Goal: Task Accomplishment & Management: Use online tool/utility

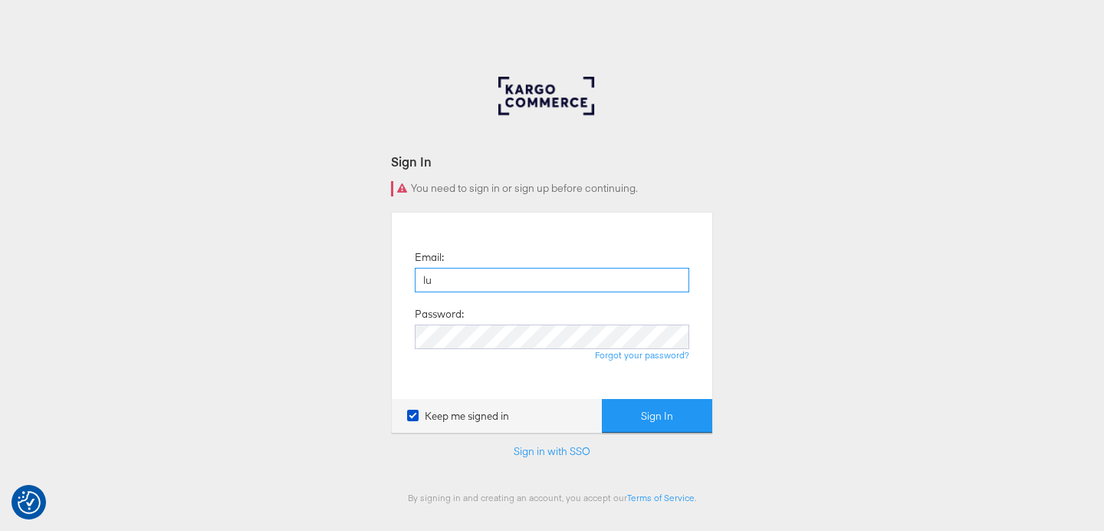
type input "[PERSON_NAME][EMAIL_ADDRESS][DOMAIN_NAME]"
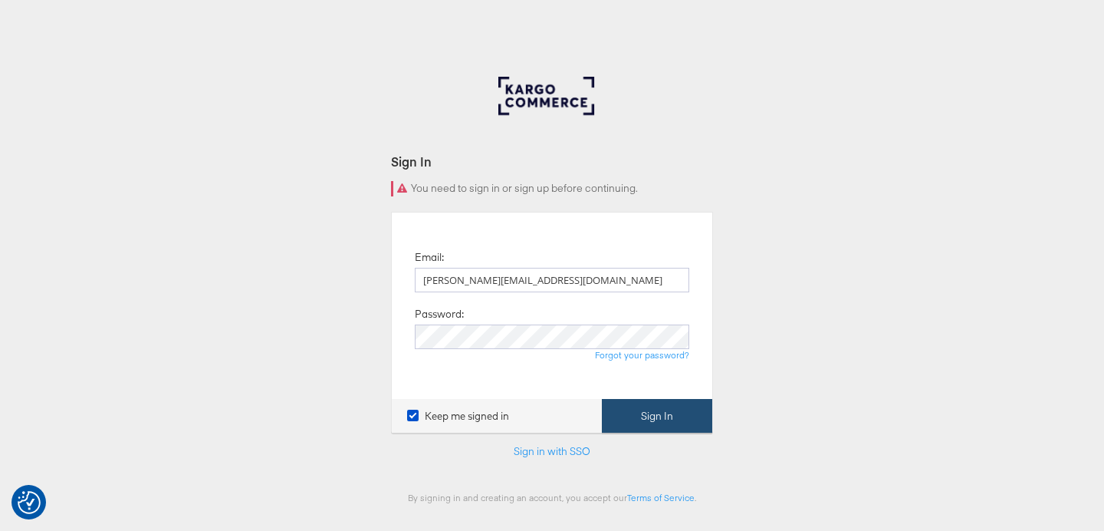
click at [644, 419] on button "Sign In" at bounding box center [657, 416] width 110 height 35
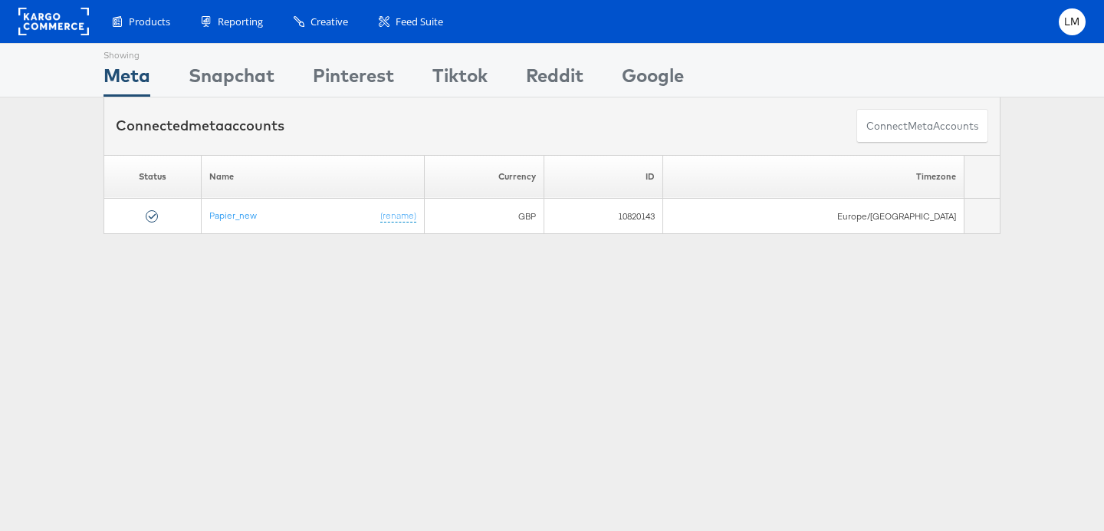
click at [714, 74] on div "Showing Meta Showing [GEOGRAPHIC_DATA] Showing Pinterest Showing Tiktok Showing…" at bounding box center [552, 70] width 897 height 53
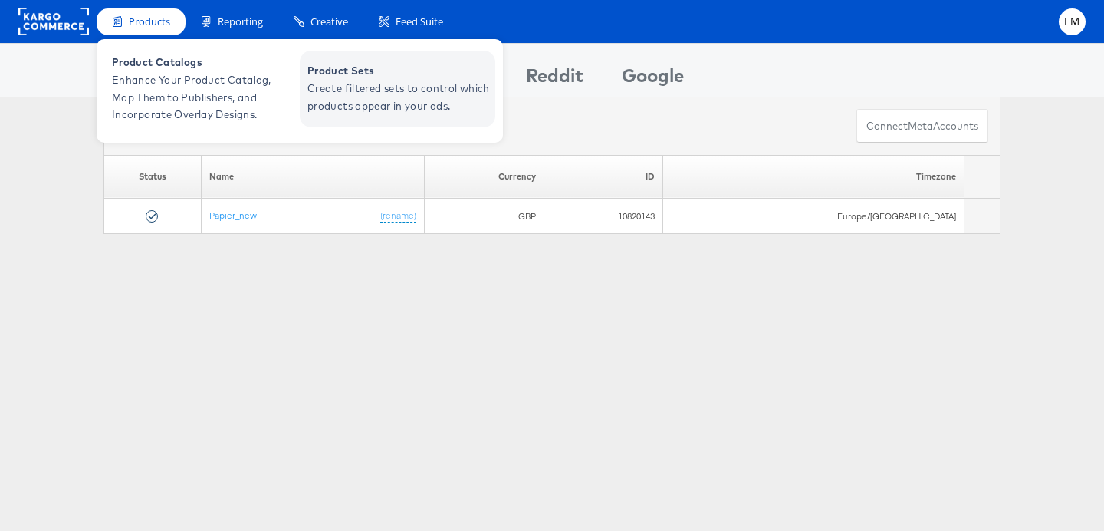
click at [342, 80] on span "Create filtered sets to control which products appear in your ads." at bounding box center [400, 97] width 184 height 35
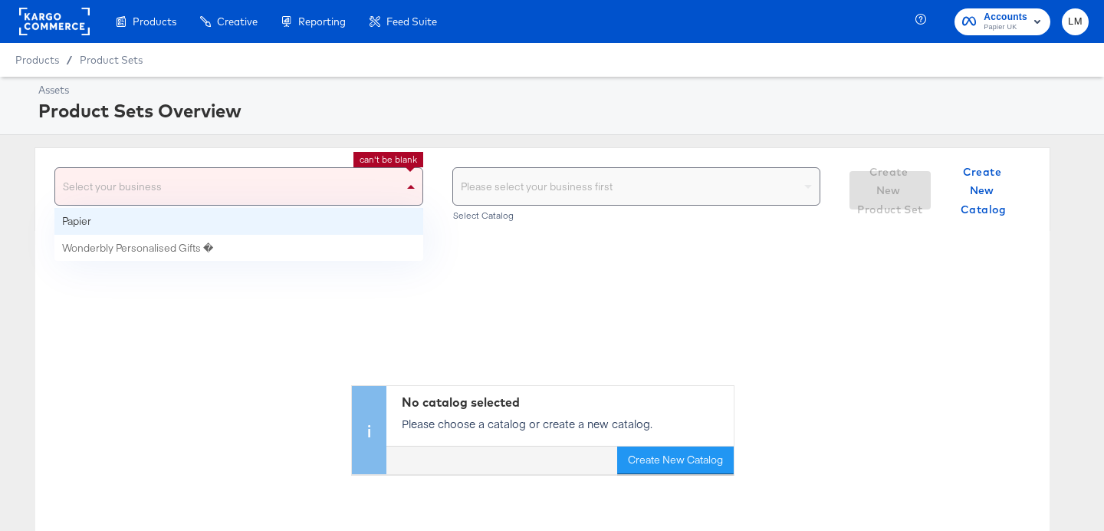
click at [311, 189] on div "Select your business" at bounding box center [238, 186] width 367 height 37
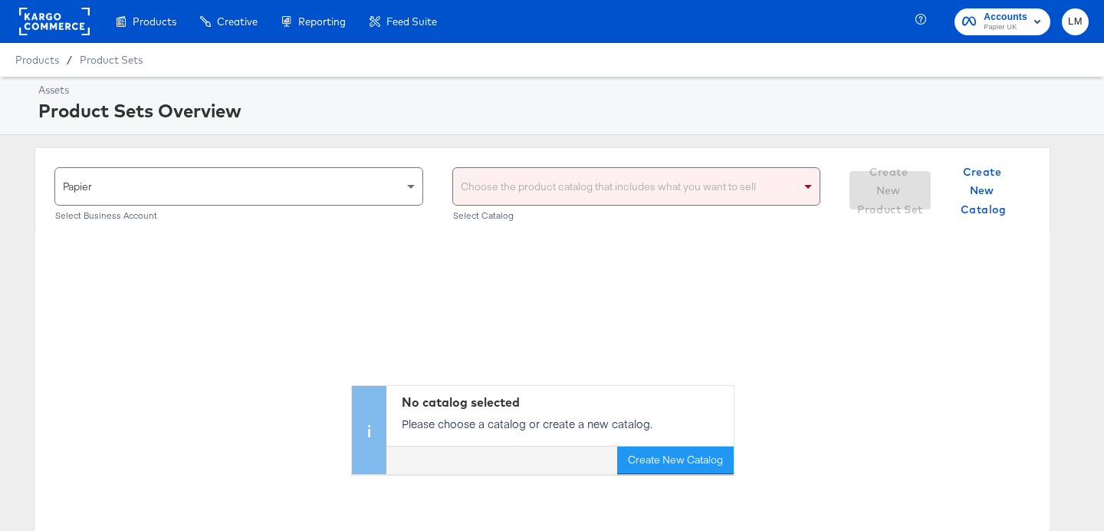
click at [629, 180] on div "Choose the product catalog that includes what you want to sell" at bounding box center [636, 186] width 367 height 37
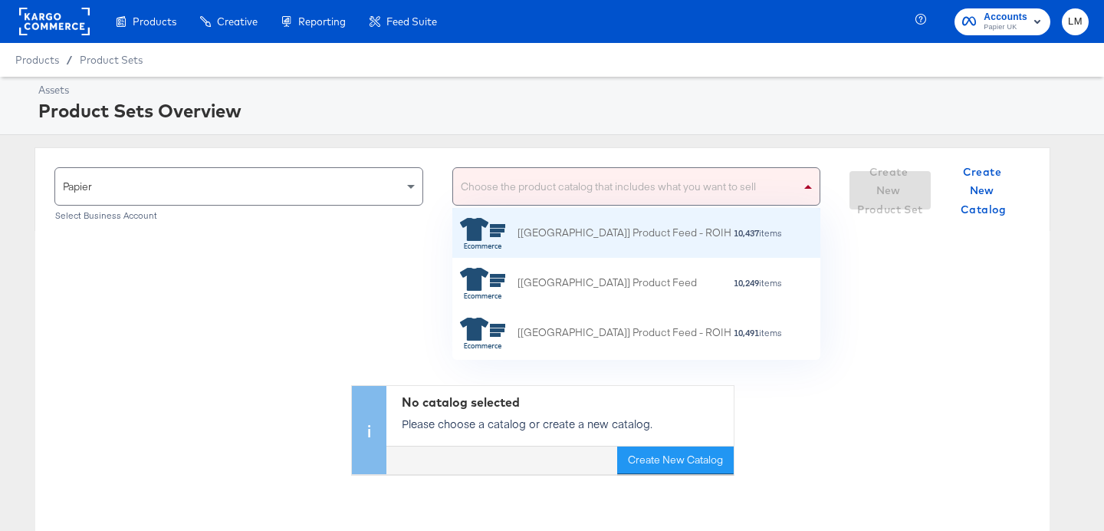
scroll to position [152, 368]
click at [592, 242] on div "[[GEOGRAPHIC_DATA]] Product Feed - ROIH" at bounding box center [595, 233] width 271 height 31
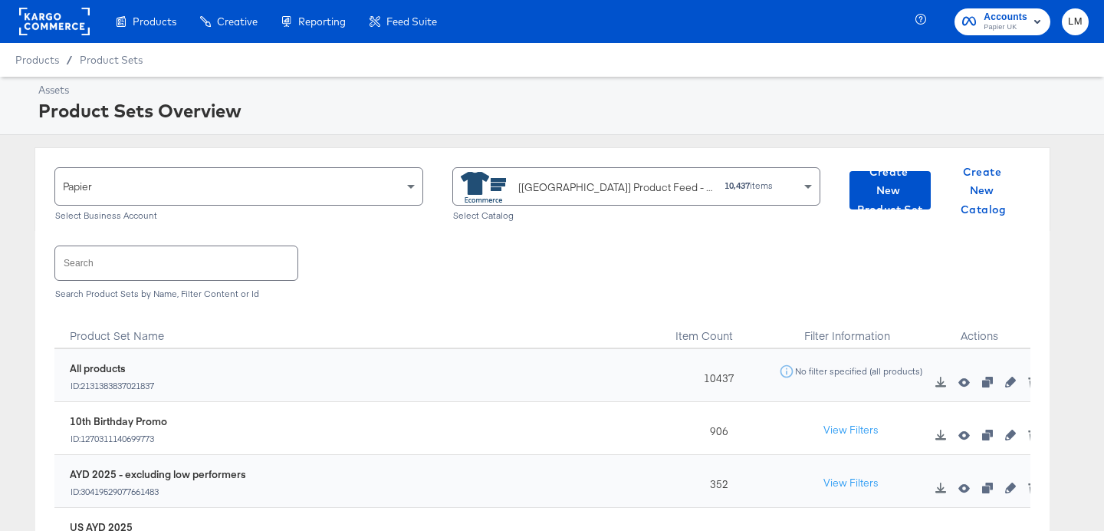
click at [190, 269] on input "text" at bounding box center [176, 262] width 242 height 33
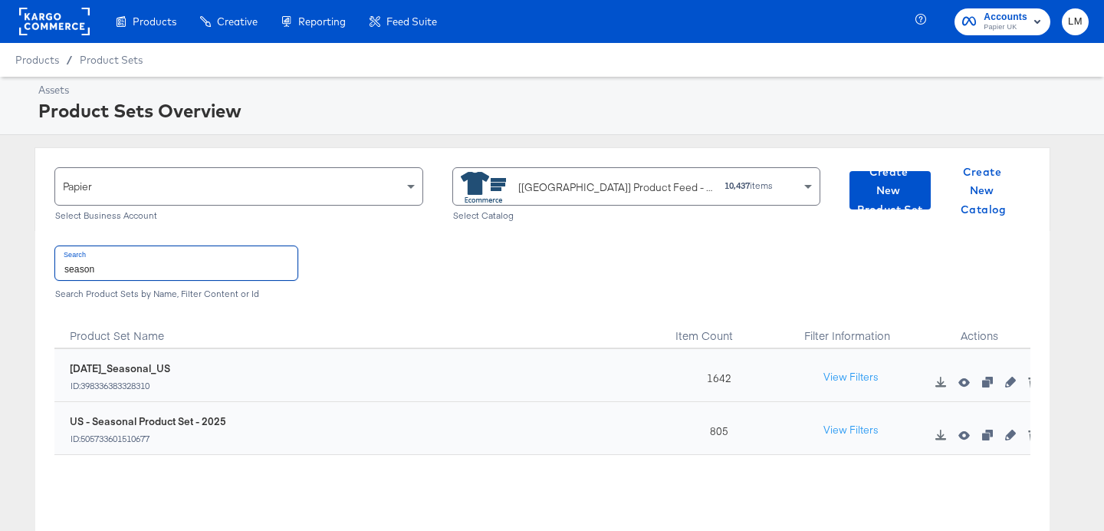
type input "season"
click at [1011, 430] on icon "button" at bounding box center [1010, 434] width 11 height 11
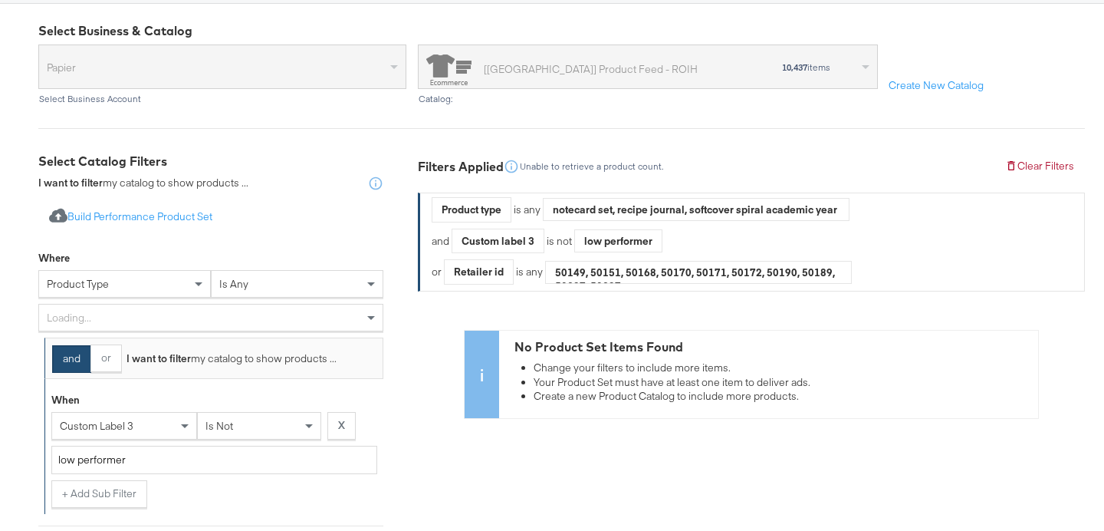
scroll to position [209, 0]
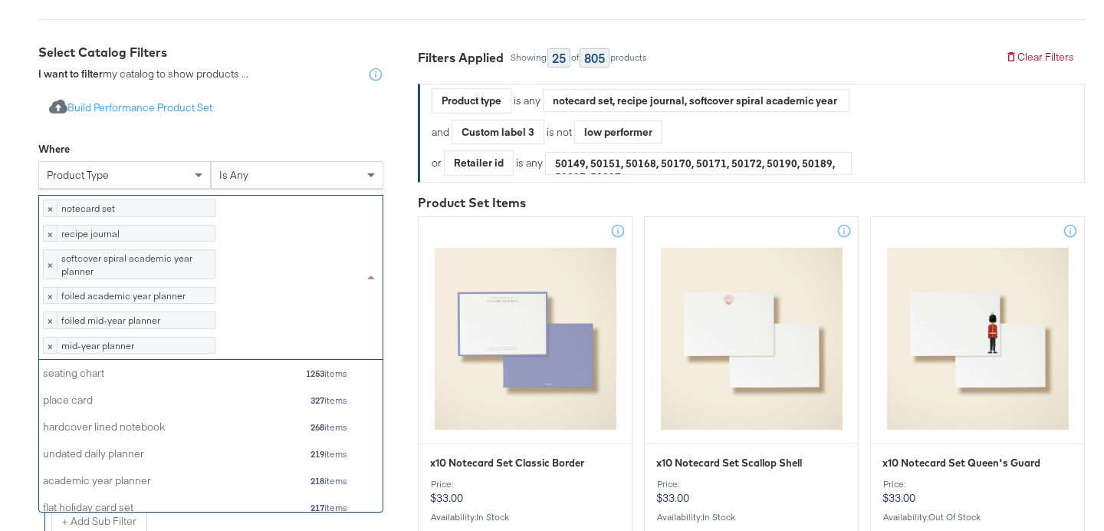
scroll to position [286, 0]
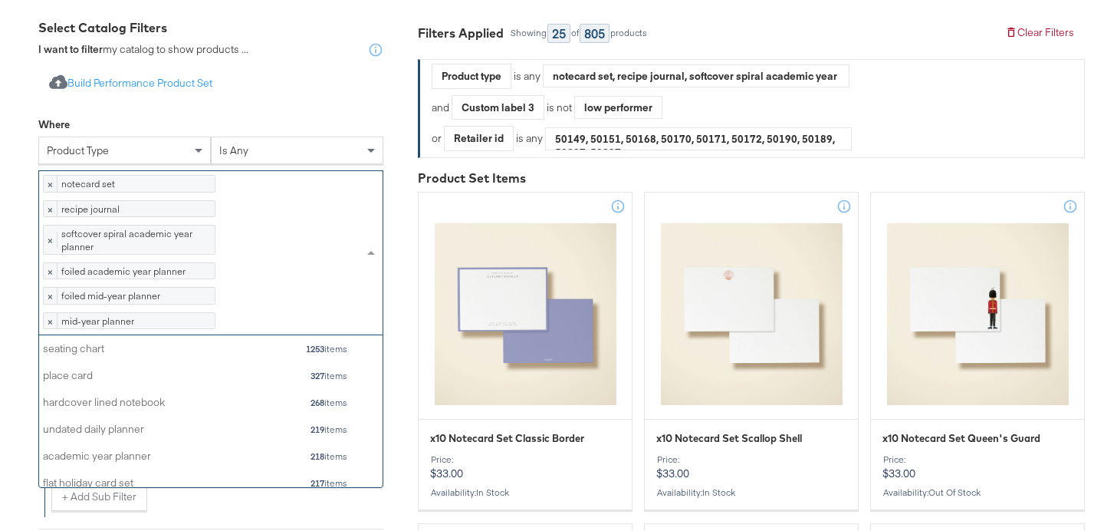
click at [247, 334] on div "× notecard set 241 items × recipe journal 156 items × softcover spiral academic…" at bounding box center [210, 252] width 345 height 164
type input "mid"
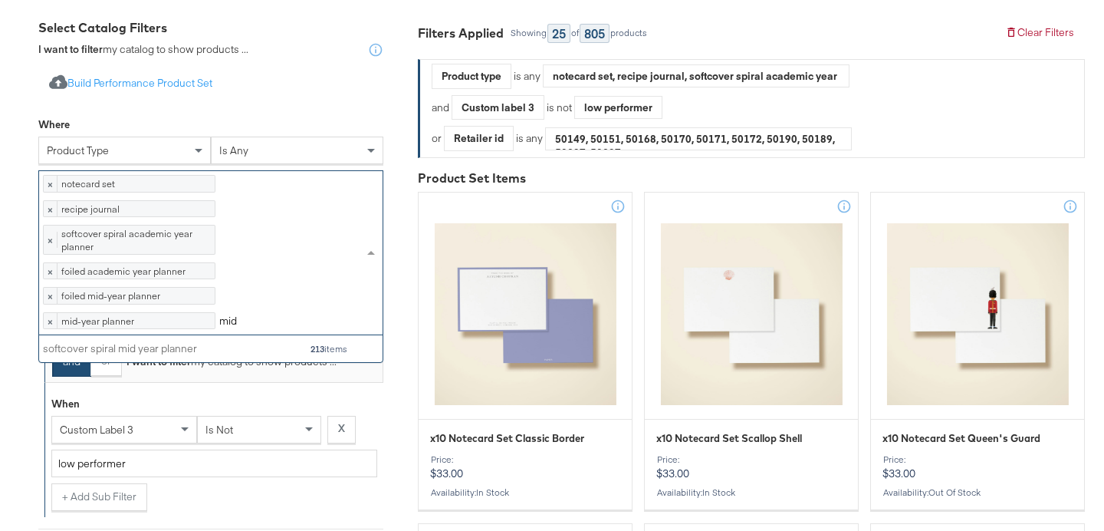
scroll to position [27, 344]
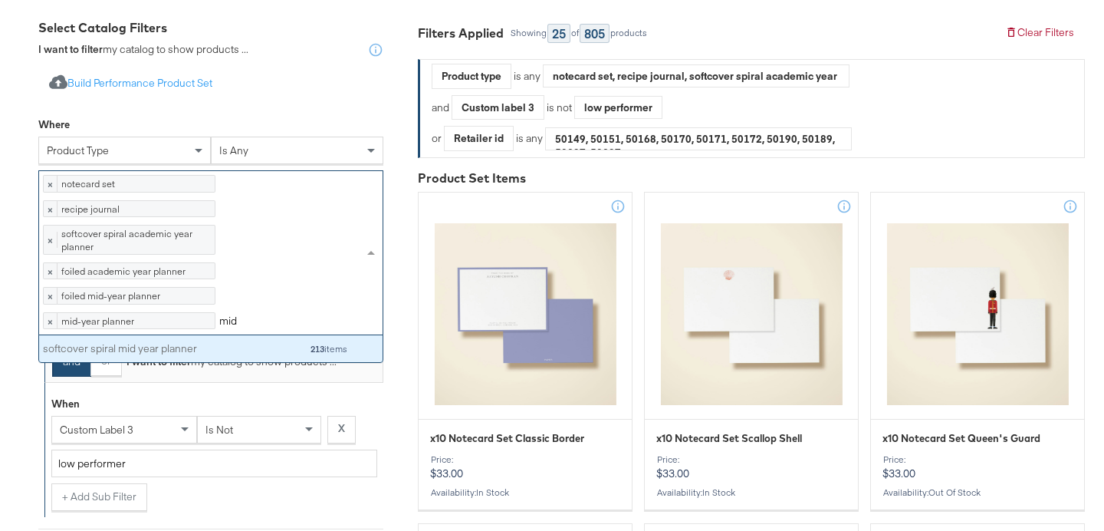
click at [209, 358] on div "softcover spiral mid year planner 213 items" at bounding box center [195, 348] width 305 height 19
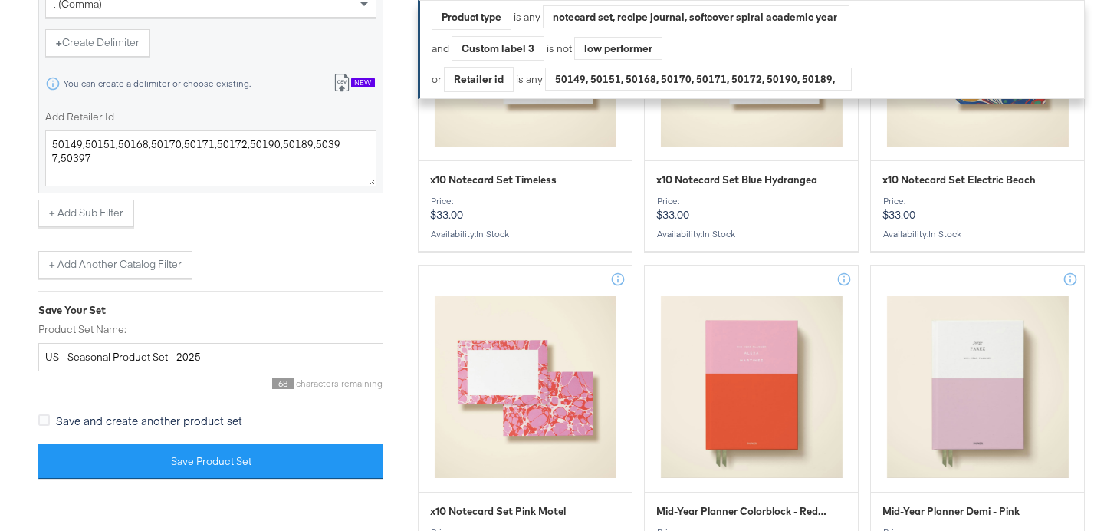
scroll to position [1215, 0]
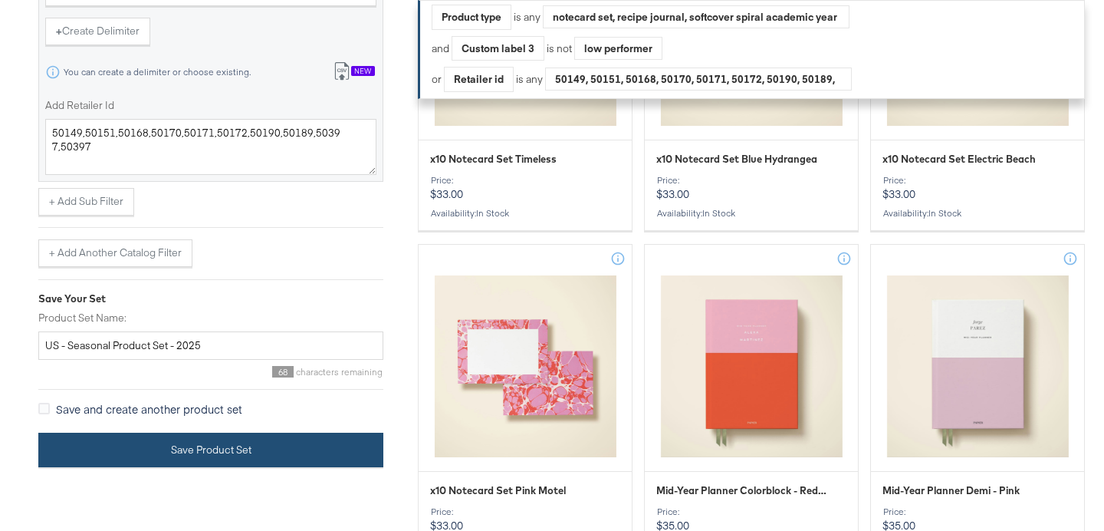
click at [192, 467] on button "Save Product Set" at bounding box center [210, 449] width 345 height 35
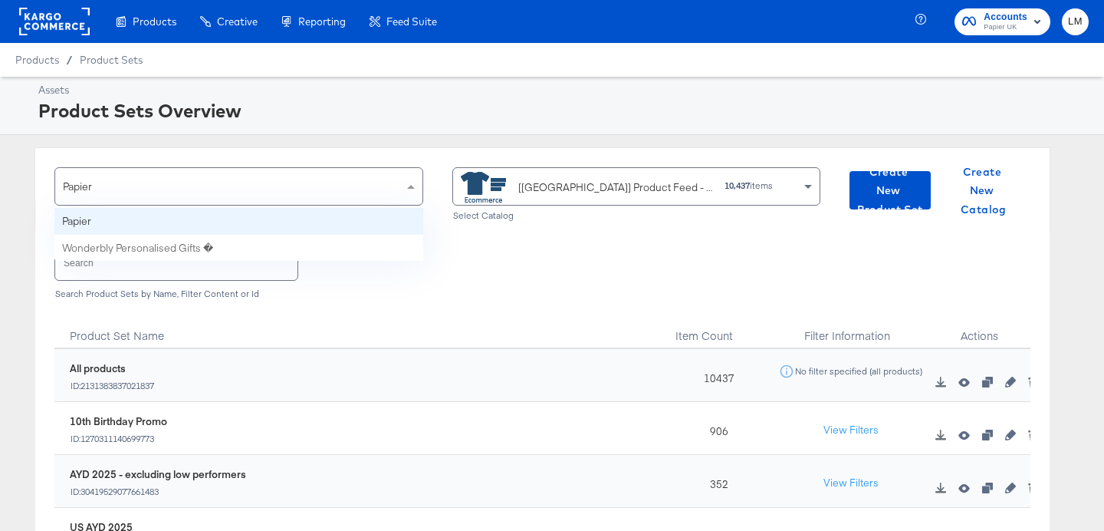
click at [409, 186] on span at bounding box center [411, 187] width 8 height 4
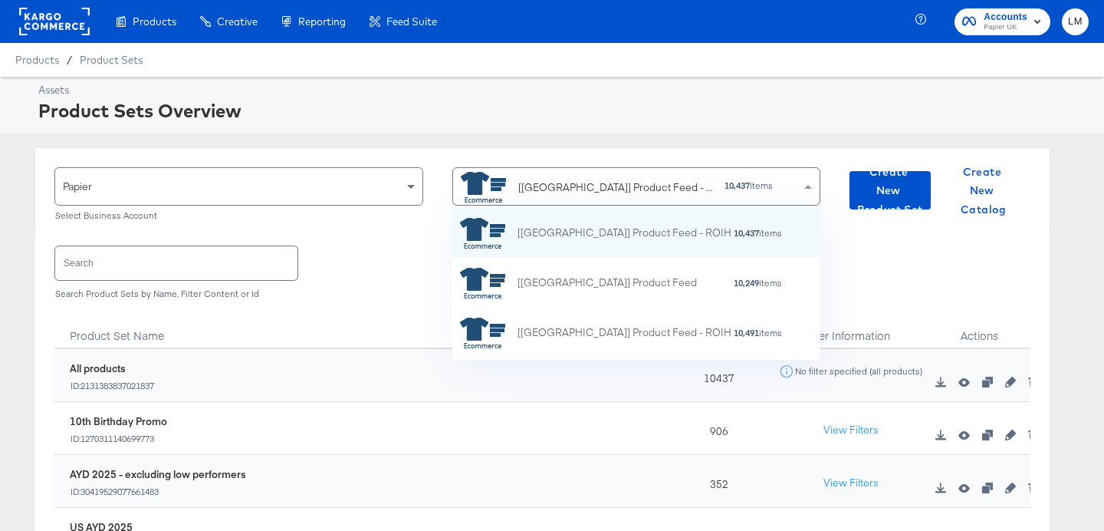
click at [524, 182] on div "[US] Product Feed - ROIH" at bounding box center [615, 187] width 195 height 16
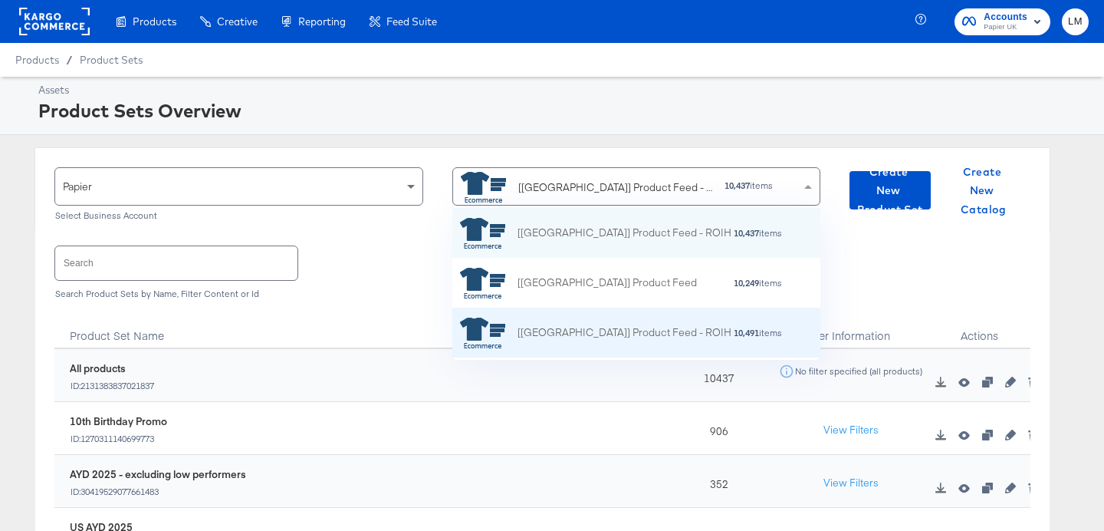
click at [531, 325] on div "[UK] Product Feed - ROIH" at bounding box center [625, 332] width 214 height 16
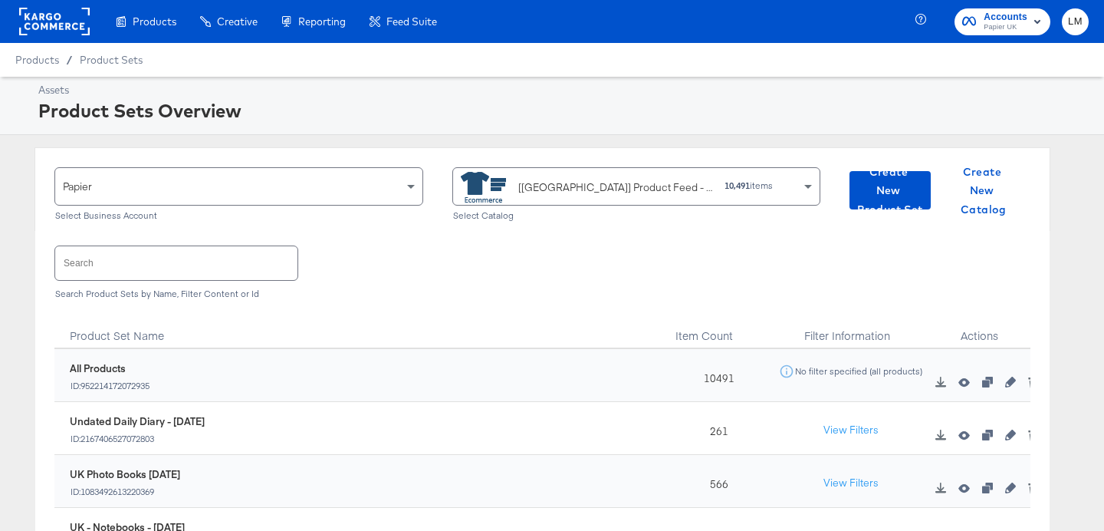
click at [254, 258] on input "text" at bounding box center [176, 262] width 242 height 33
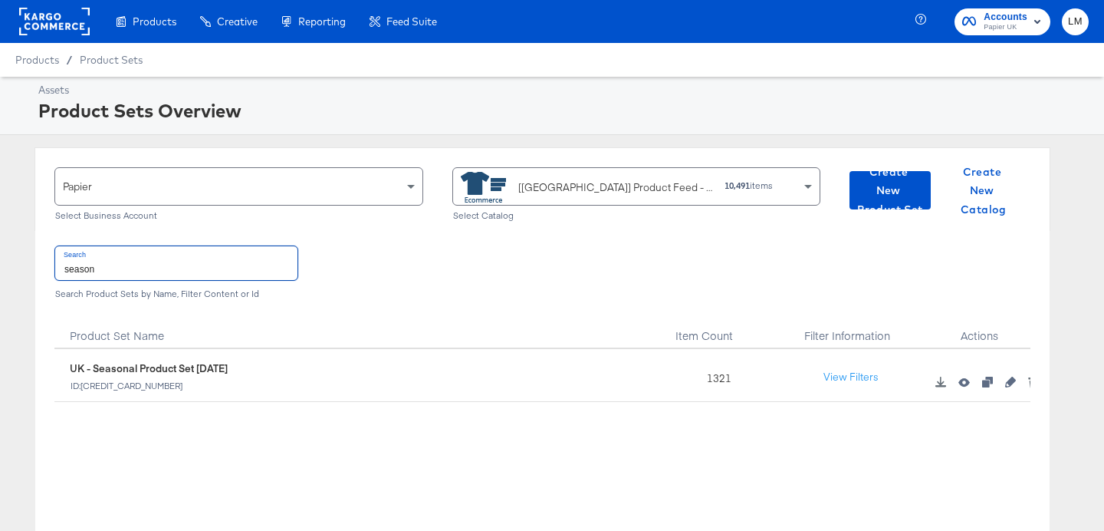
type input "season"
click at [1015, 379] on icon "button" at bounding box center [1010, 382] width 11 height 11
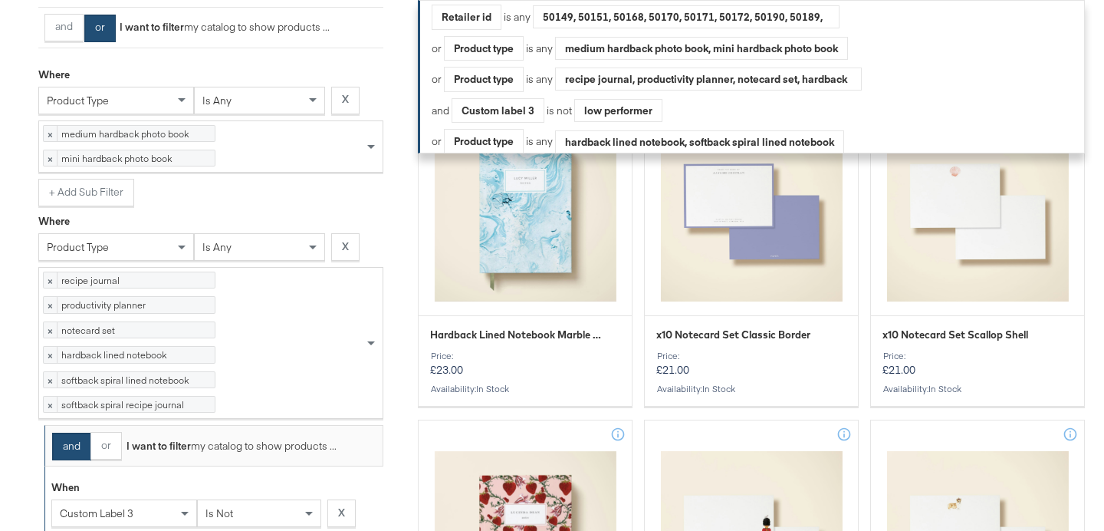
scroll to position [765, 0]
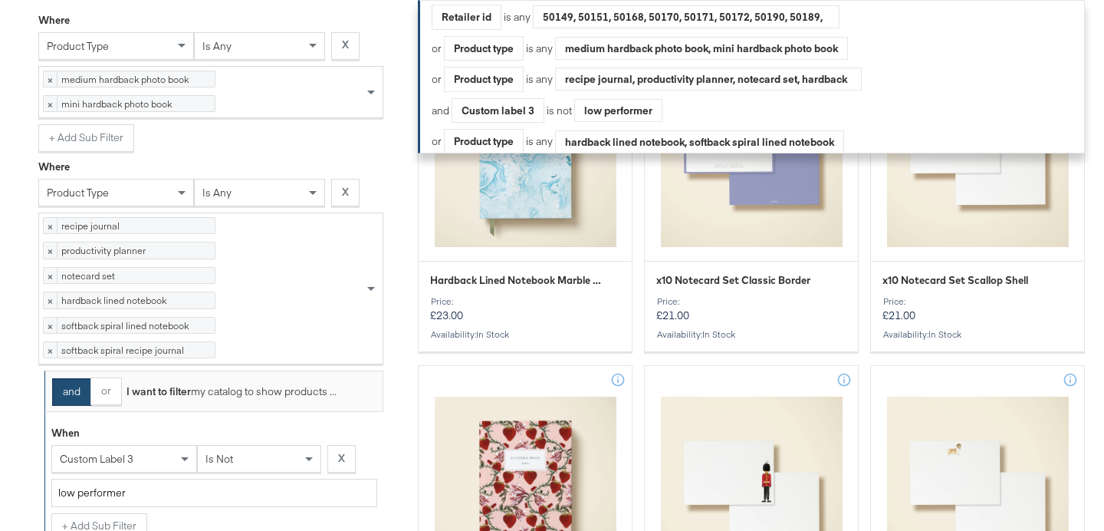
click at [259, 364] on div "× recipe journal 155 items × productivity planner 113 items × notecard set 240 …" at bounding box center [210, 288] width 345 height 152
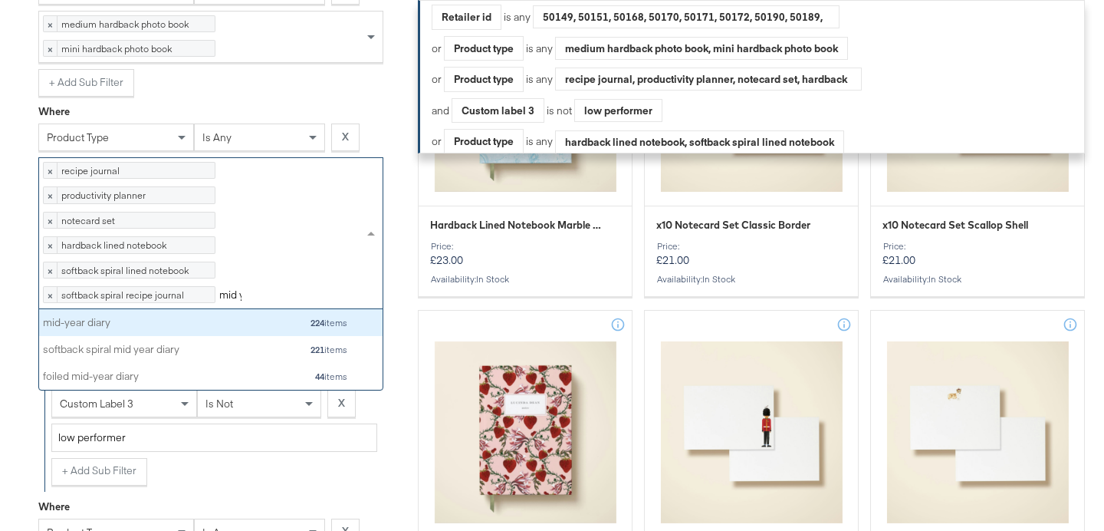
scroll to position [27, 344]
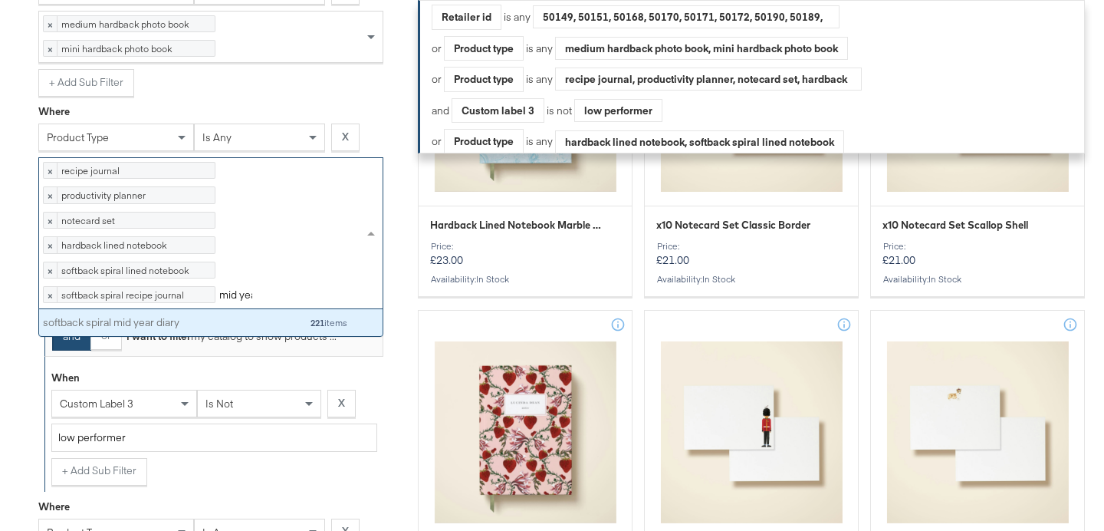
type input "mid year"
click at [169, 330] on div "softback spiral mid year diary" at bounding box center [123, 322] width 161 height 15
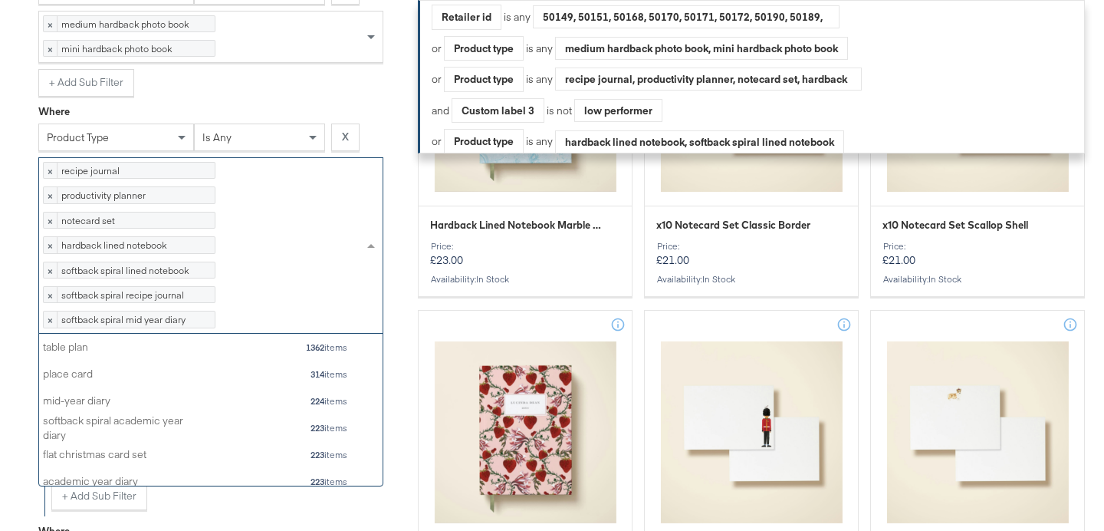
scroll to position [907, 0]
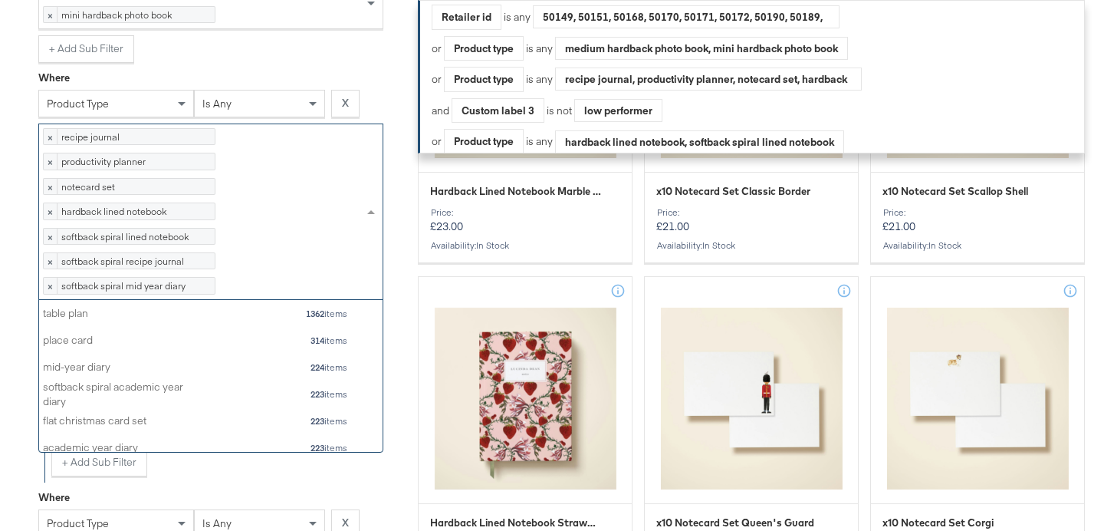
click at [230, 300] on div "× recipe journal 155 items × productivity planner 113 items × notecard set 240 …" at bounding box center [210, 211] width 345 height 176
type input "mid"
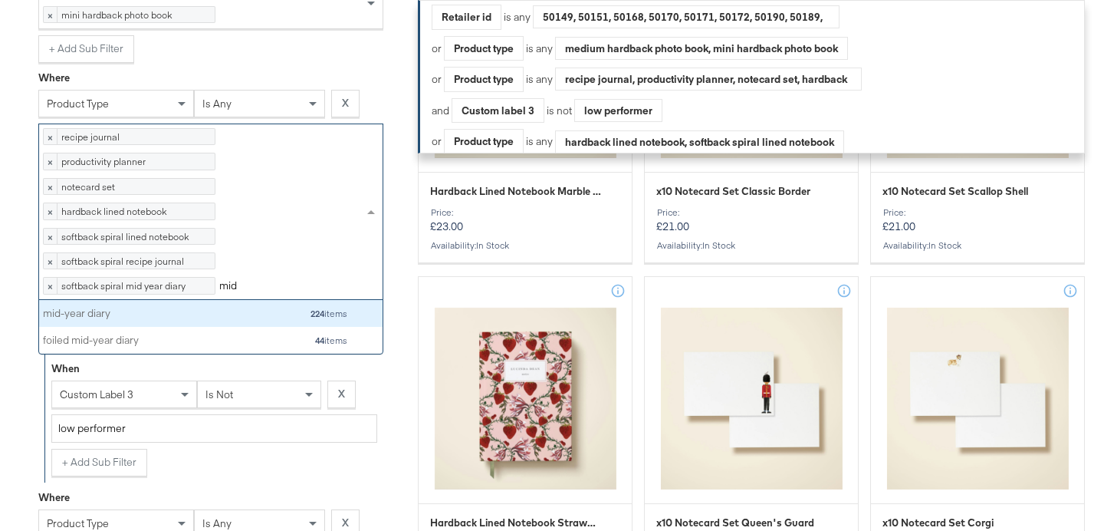
click at [200, 321] on div "mid-year diary" at bounding box center [123, 314] width 161 height 15
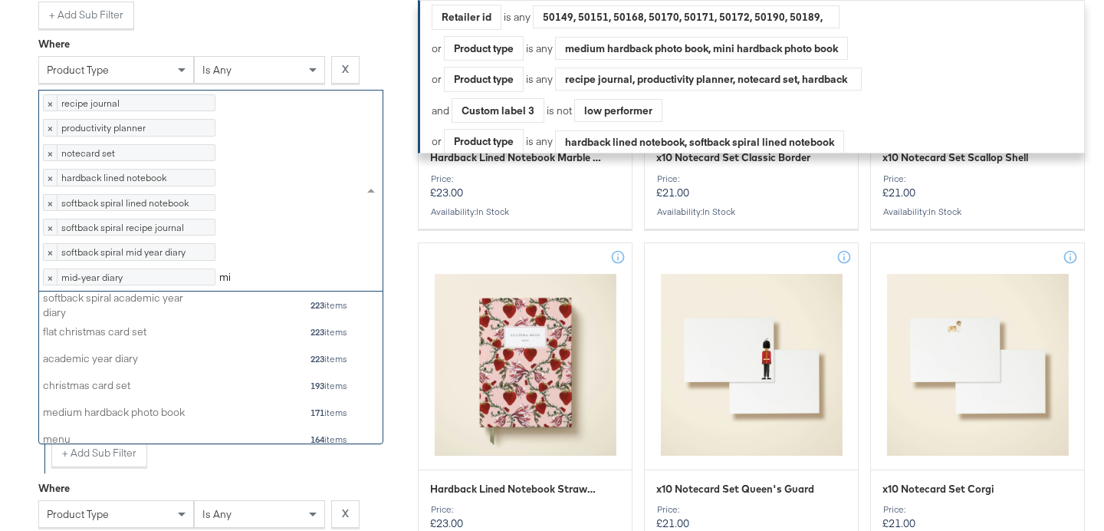
scroll to position [1, 1]
type input "mid"
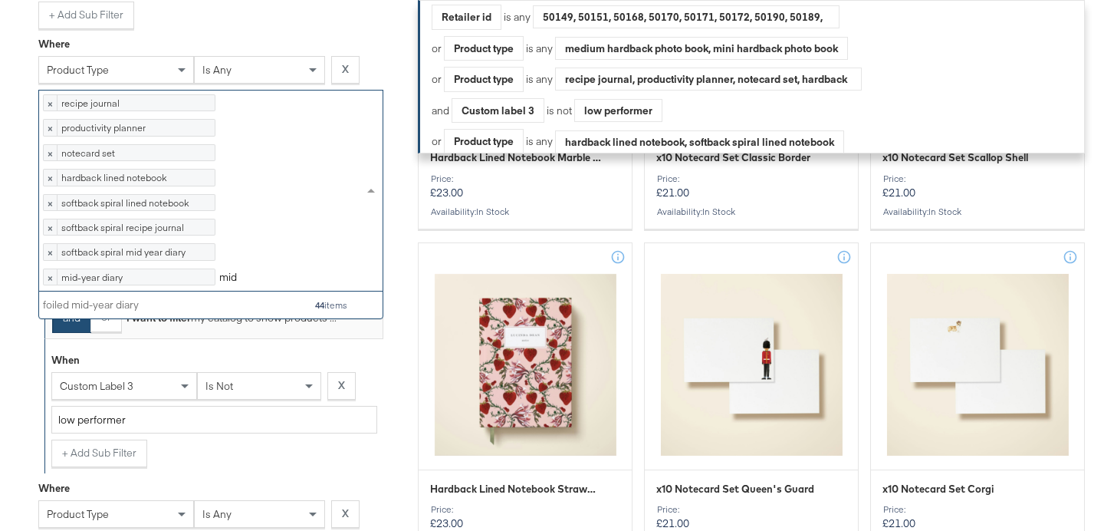
scroll to position [27, 344]
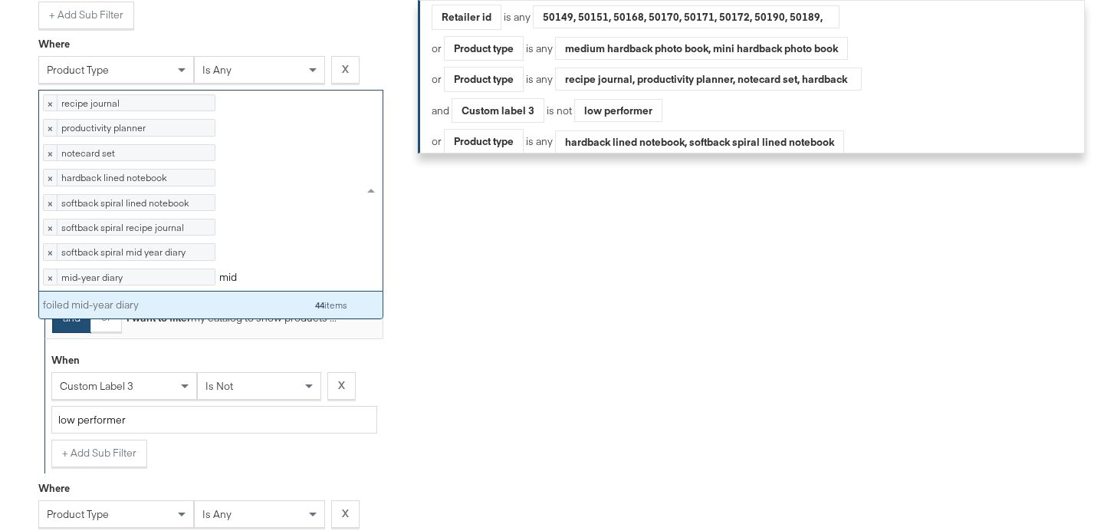
click at [159, 312] on div "foiled mid-year diary" at bounding box center [123, 305] width 161 height 15
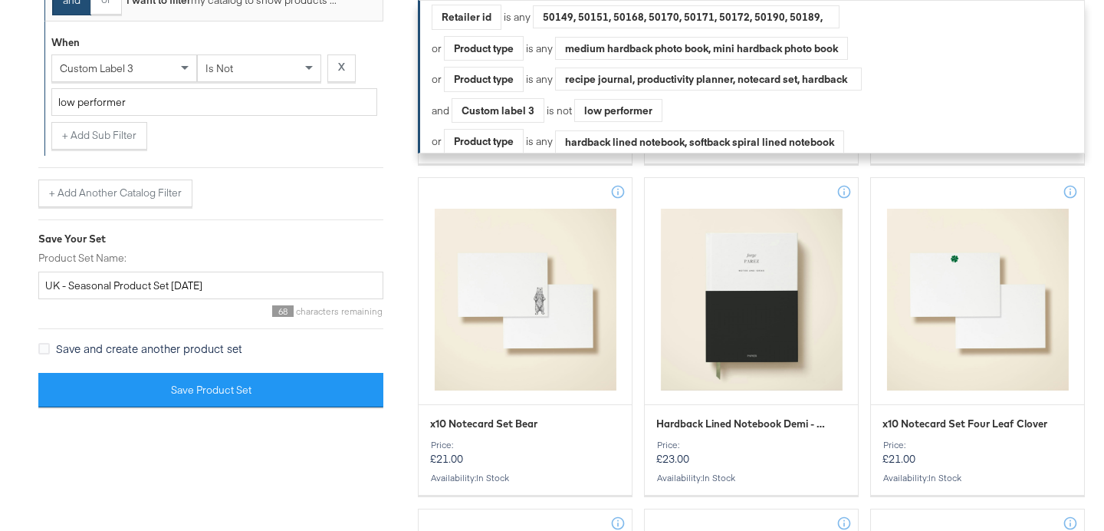
scroll to position [1679, 0]
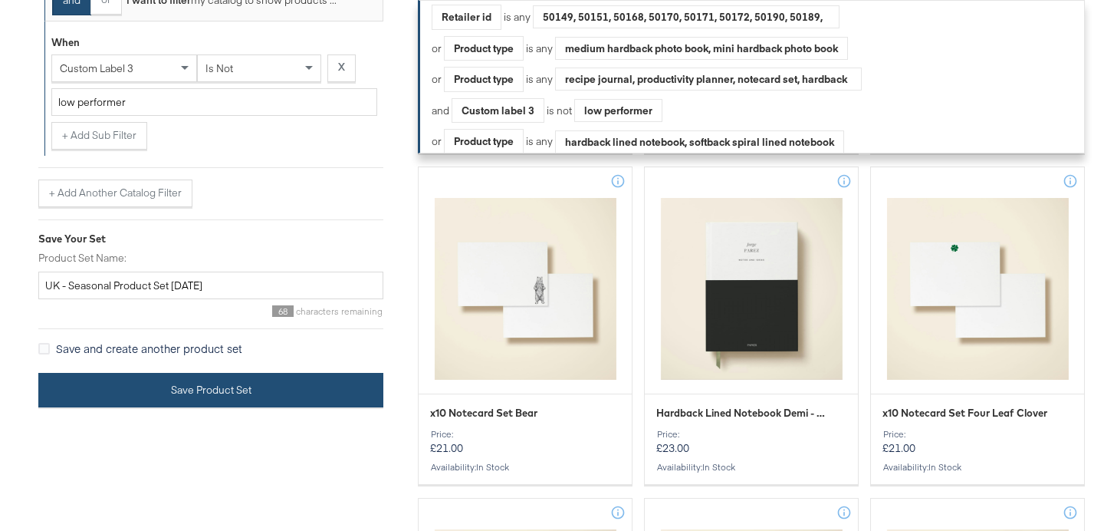
click at [219, 407] on button "Save Product Set" at bounding box center [210, 390] width 345 height 35
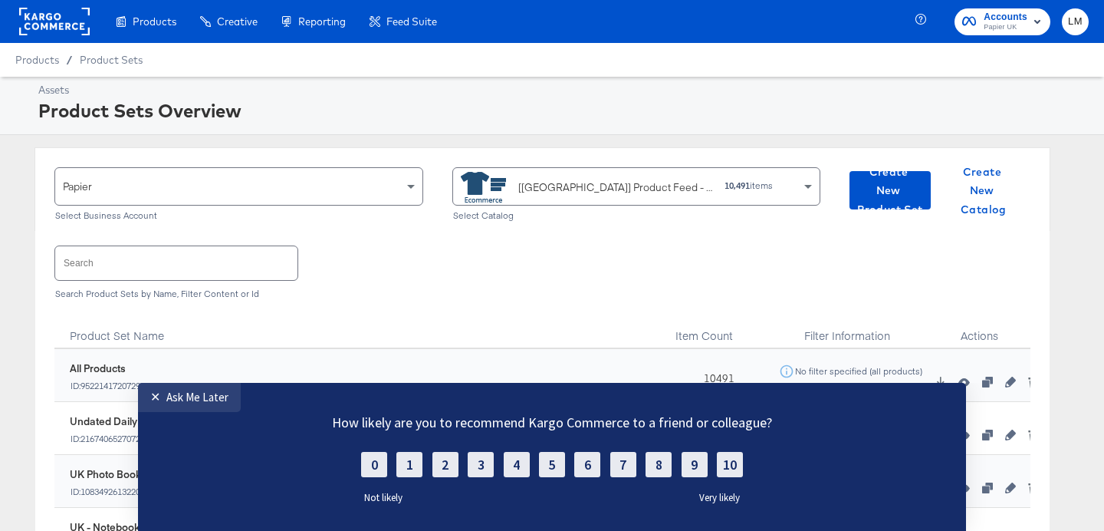
click at [515, 283] on div "Search Search Product Sets by Name, Filter Content or Id" at bounding box center [542, 270] width 976 height 79
click at [534, 196] on div "[UK] Product Feed - ROIH" at bounding box center [587, 187] width 252 height 31
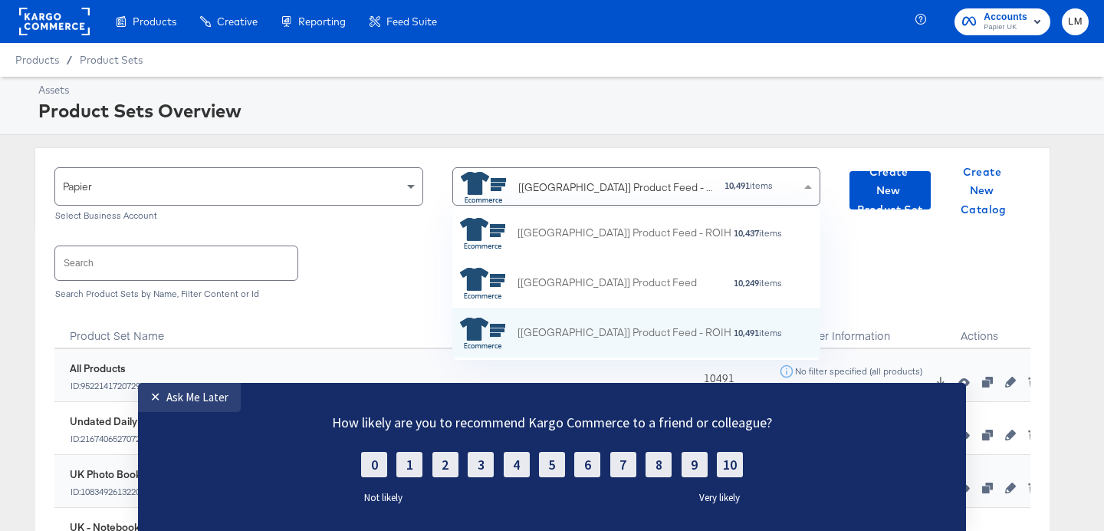
scroll to position [152, 368]
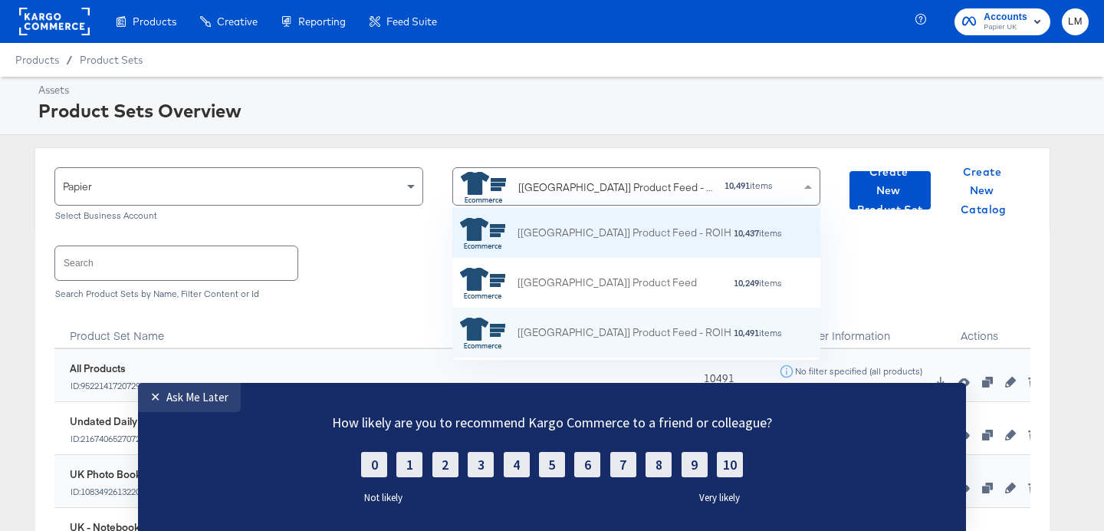
click at [528, 249] on div "[US] Product Feed - ROIH 10,437 items" at bounding box center [636, 233] width 369 height 50
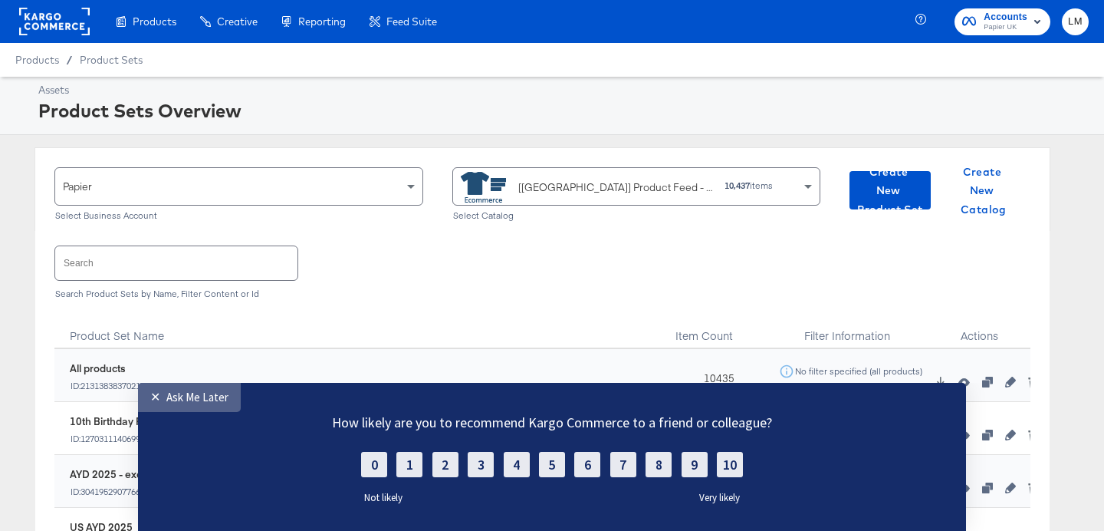
click at [180, 390] on div "Ask Me Later" at bounding box center [197, 397] width 62 height 15
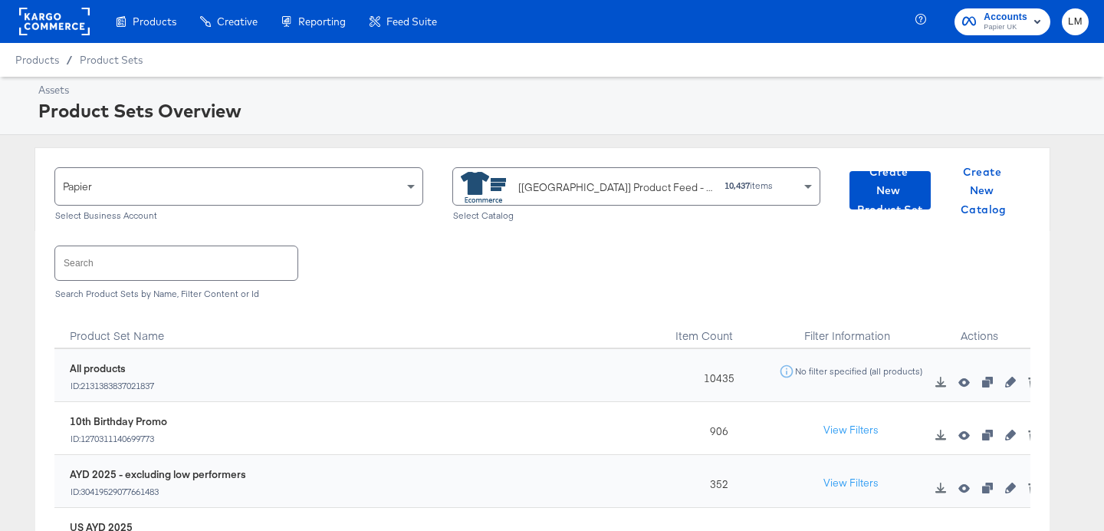
click at [124, 270] on input "text" at bounding box center [176, 262] width 242 height 33
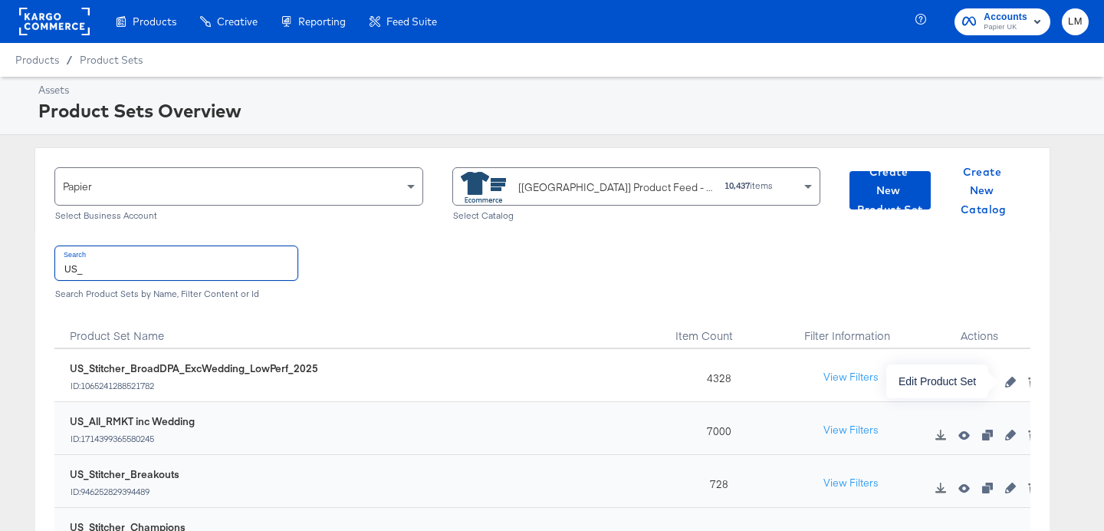
type input "US_"
click at [1015, 383] on icon "button" at bounding box center [1010, 382] width 11 height 11
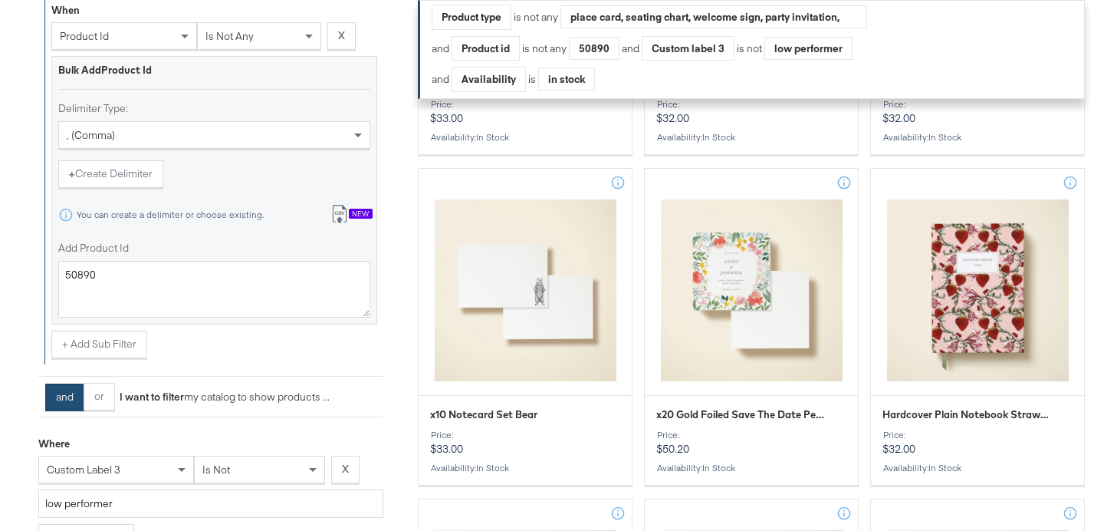
scroll to position [1624, 0]
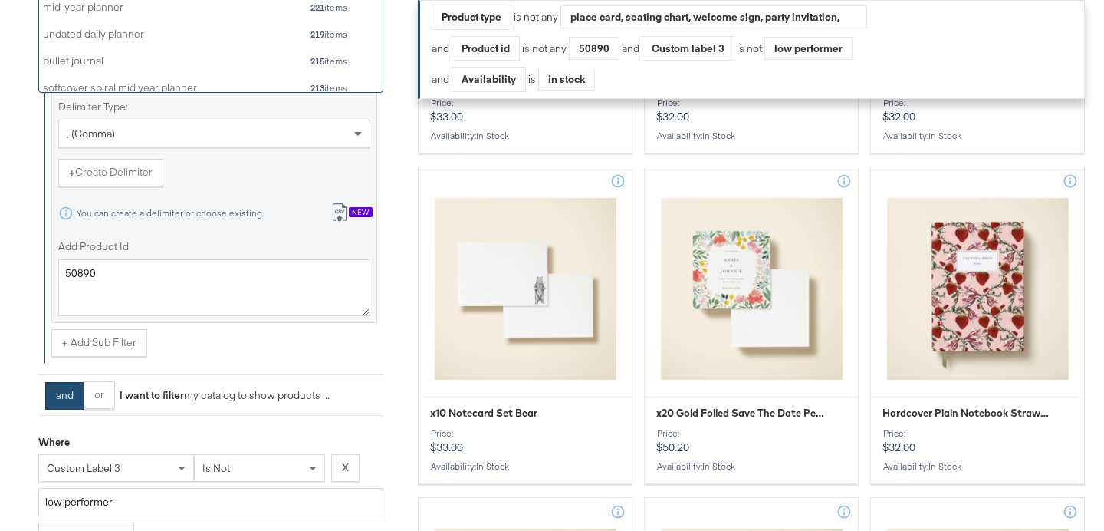
scroll to position [1, 1]
type input "MID"
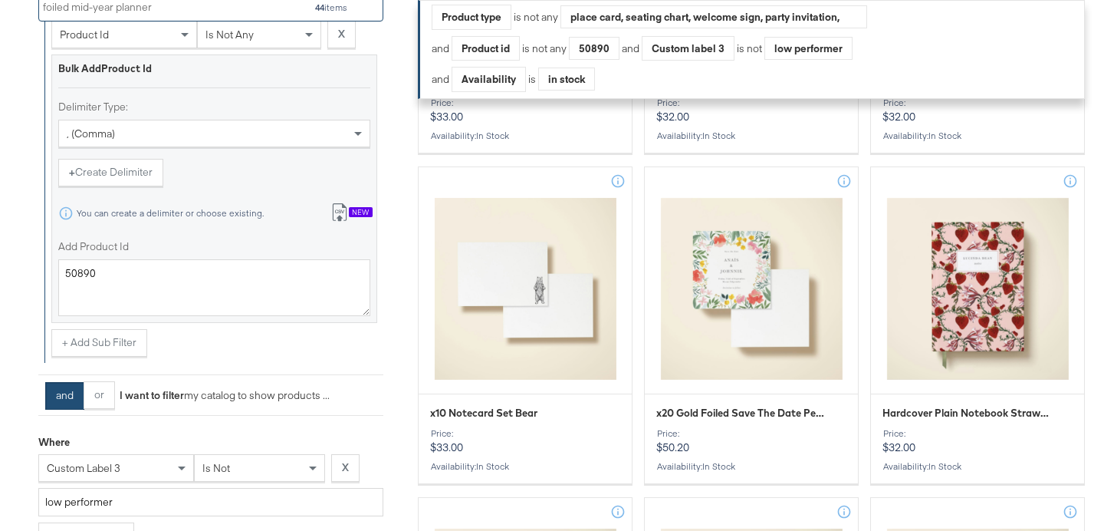
scroll to position [81, 344]
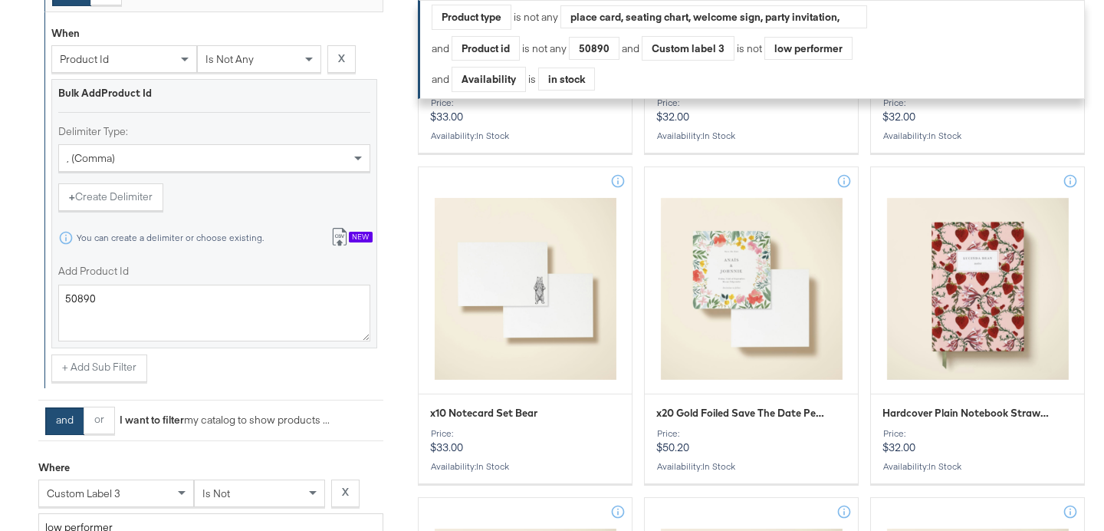
type input "MID"
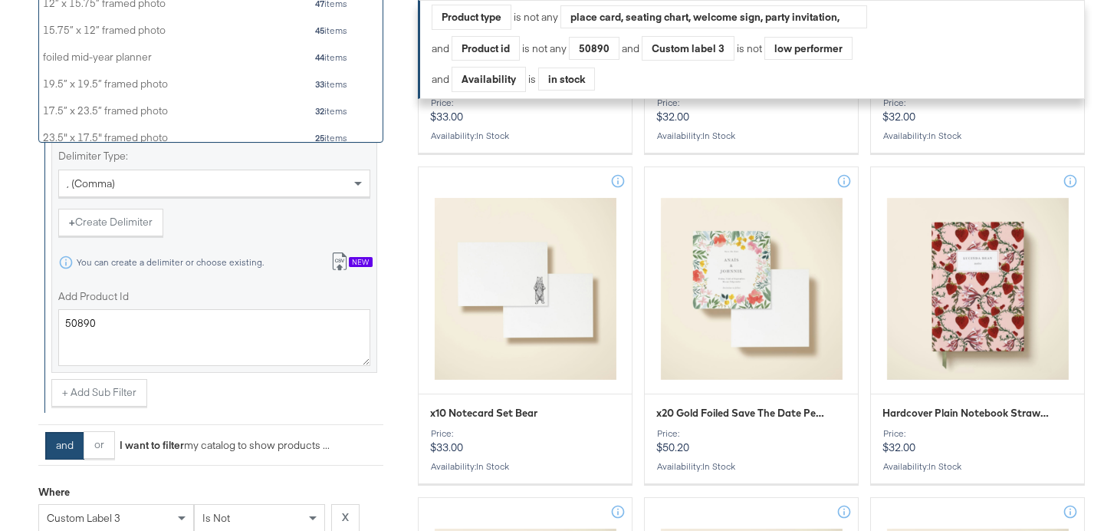
scroll to position [1636, 0]
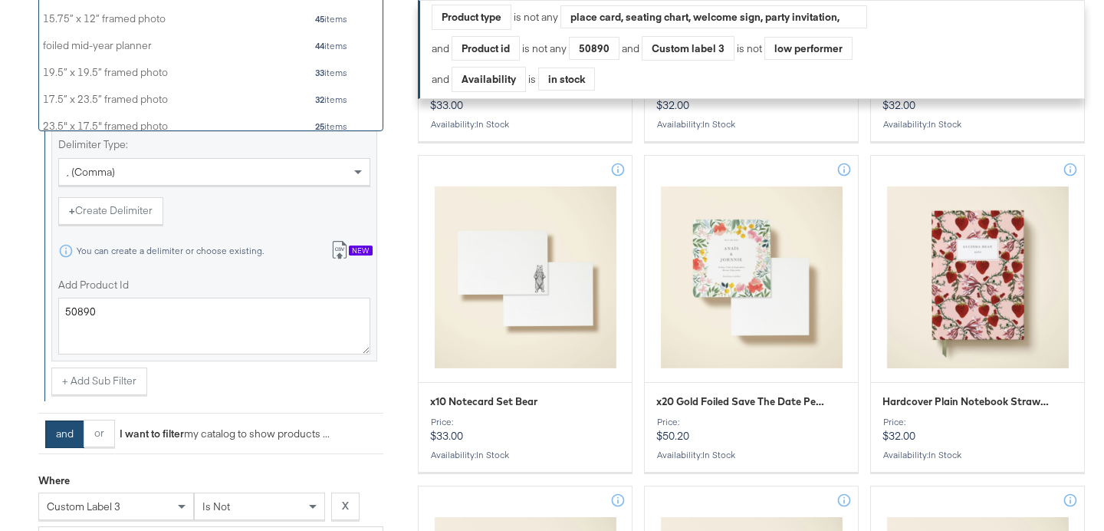
type input "MID"
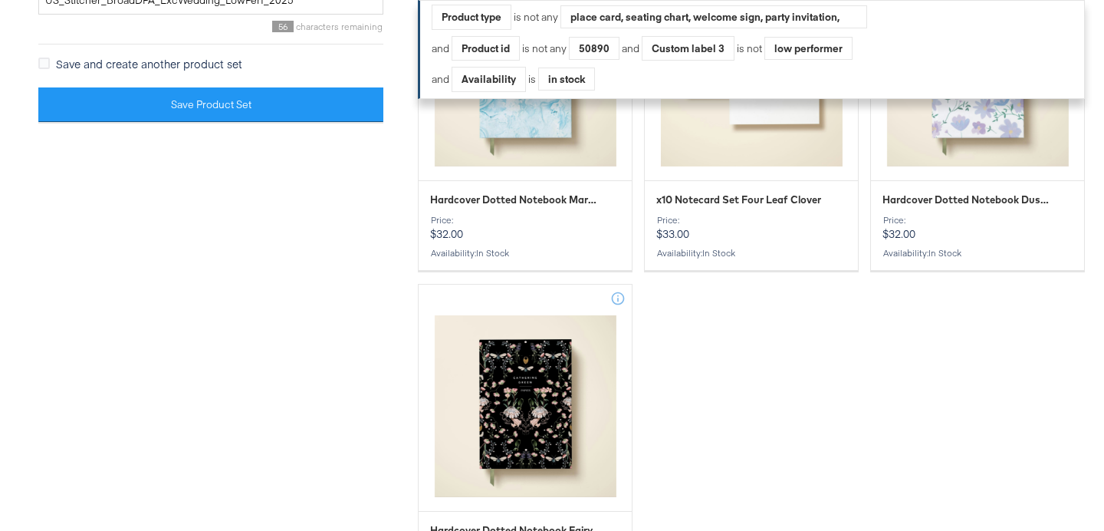
scroll to position [2831, 0]
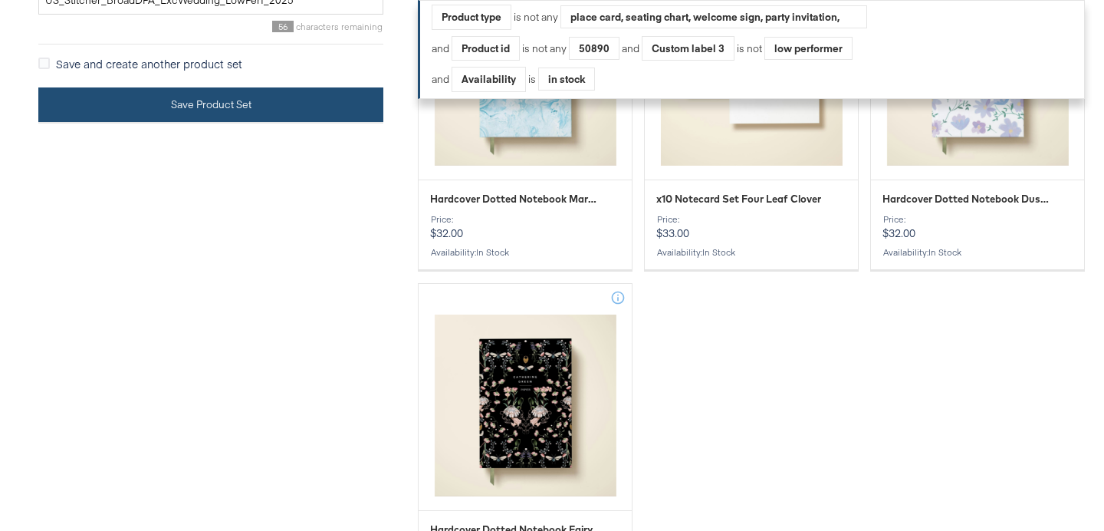
click at [235, 122] on button "Save Product Set" at bounding box center [210, 104] width 345 height 35
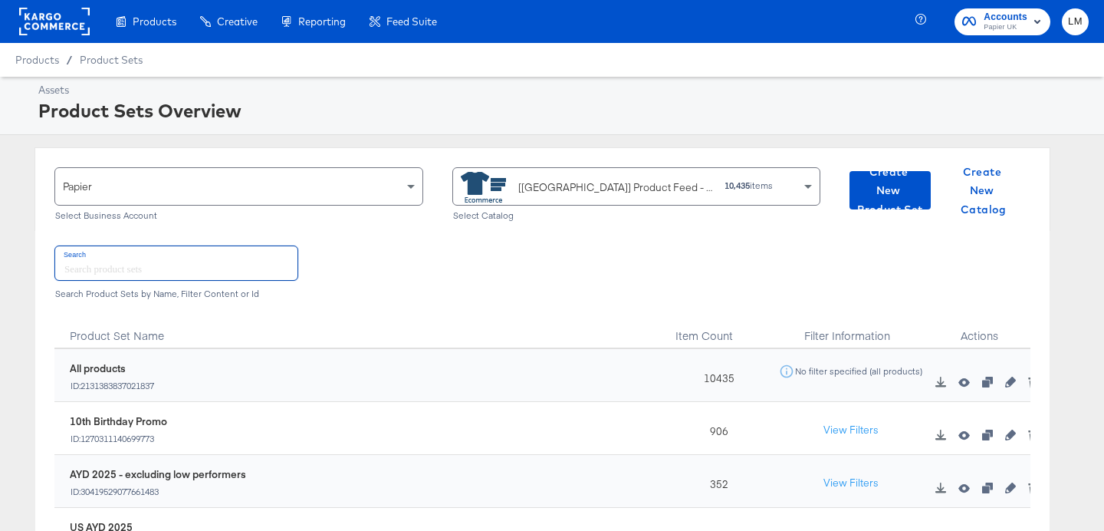
click at [208, 266] on input "text" at bounding box center [176, 262] width 242 height 33
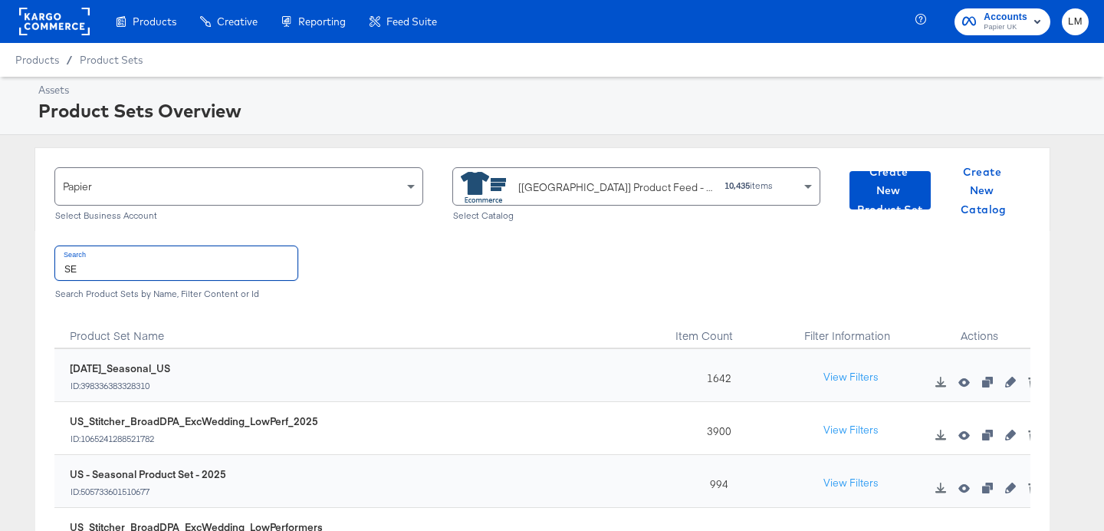
type input "S"
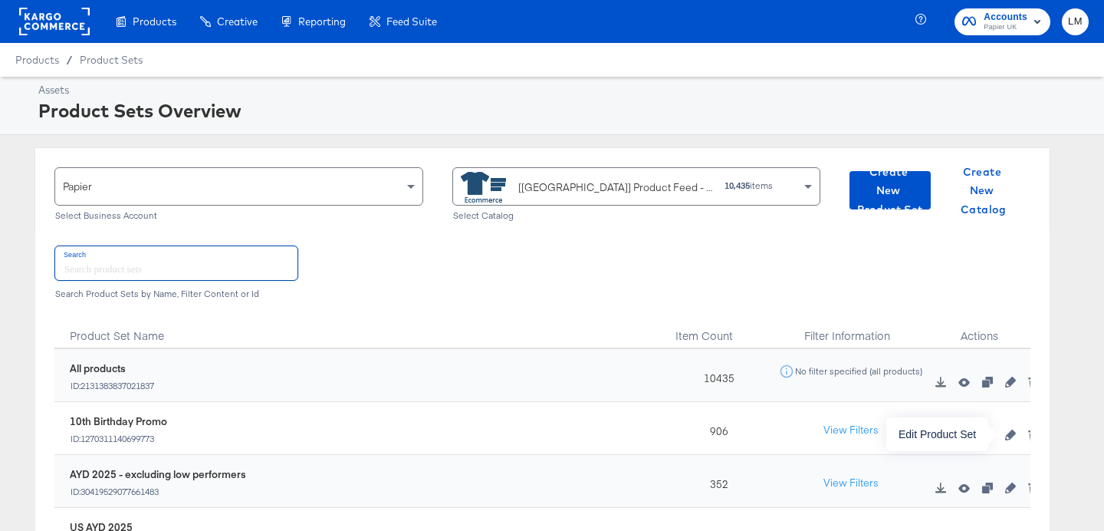
click at [1013, 437] on icon "button" at bounding box center [1010, 434] width 11 height 11
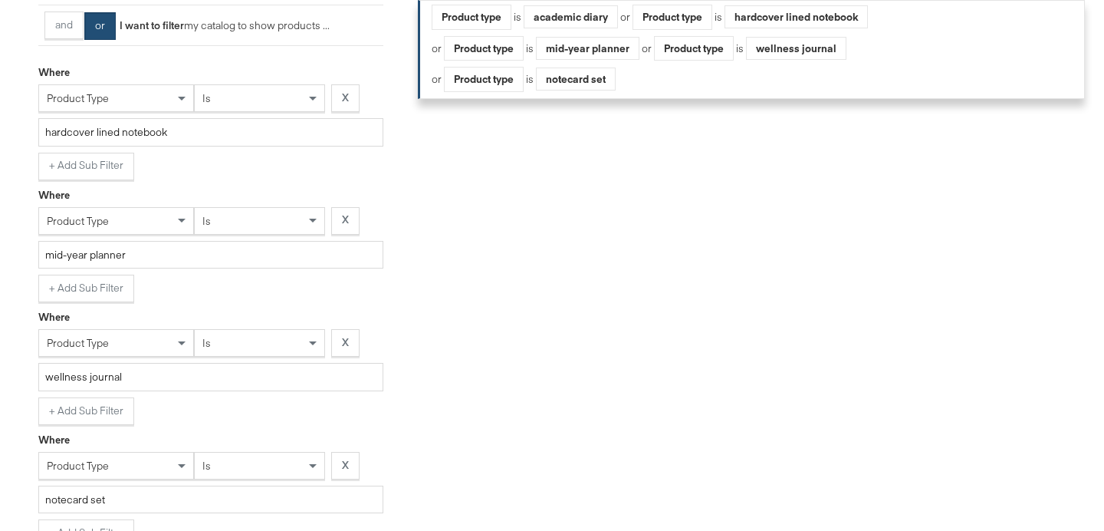
scroll to position [528, 0]
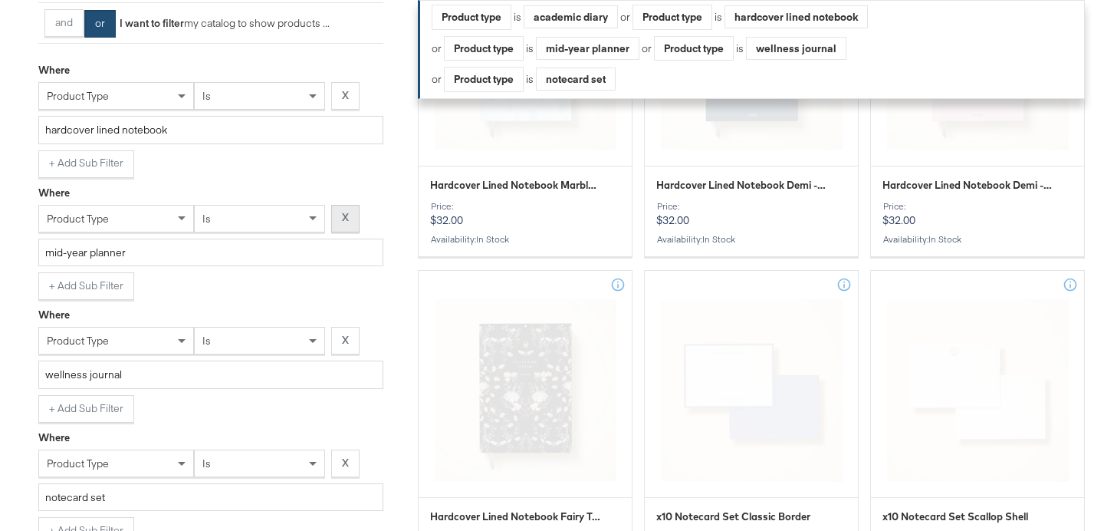
click at [348, 216] on button "X" at bounding box center [345, 219] width 28 height 28
type input "wellness journal"
type input "notecard set"
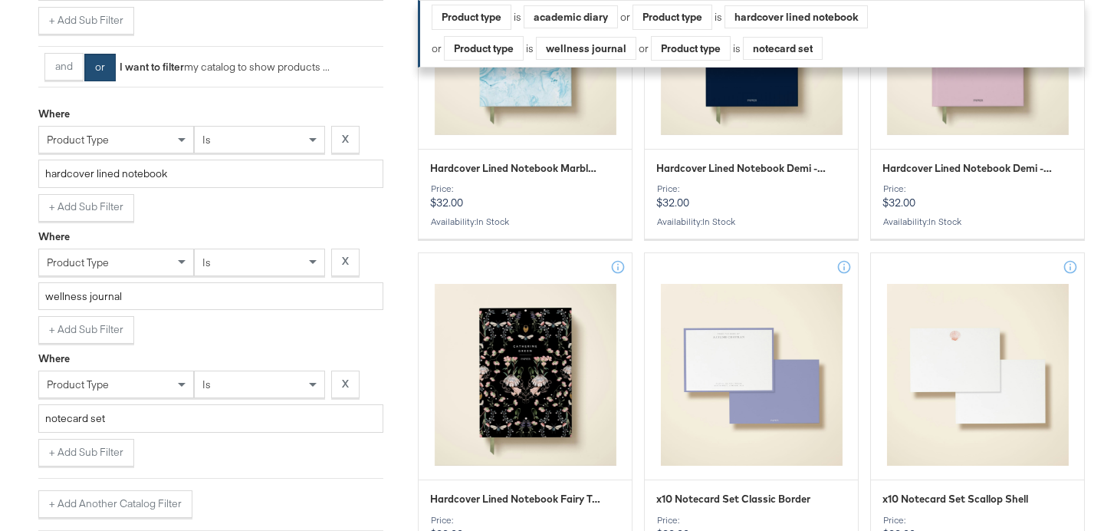
scroll to position [515, 0]
click at [348, 263] on button "X" at bounding box center [345, 262] width 28 height 28
type input "notecard set"
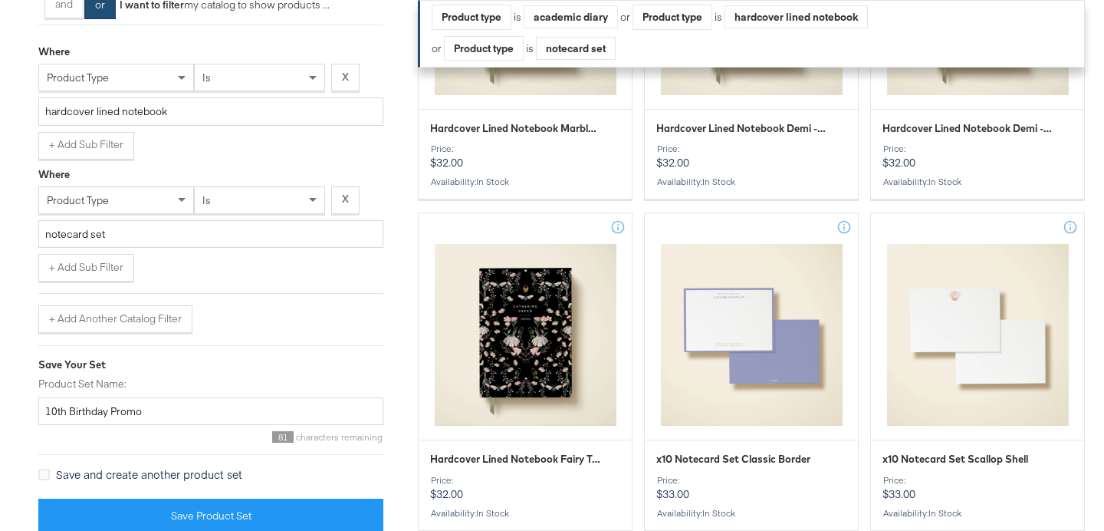
scroll to position [564, 0]
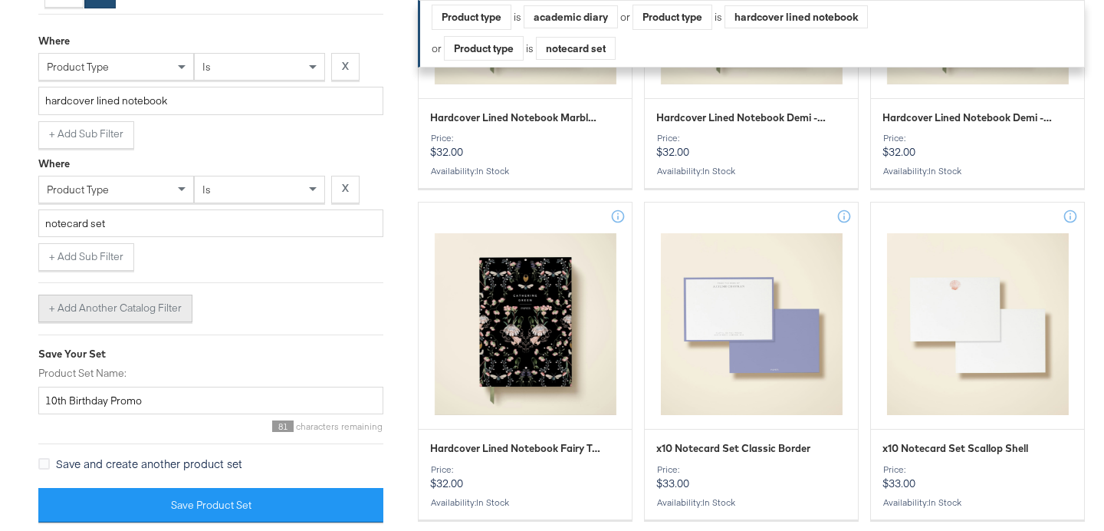
click at [67, 314] on button "+ Add Another Catalog Filter" at bounding box center [115, 308] width 154 height 28
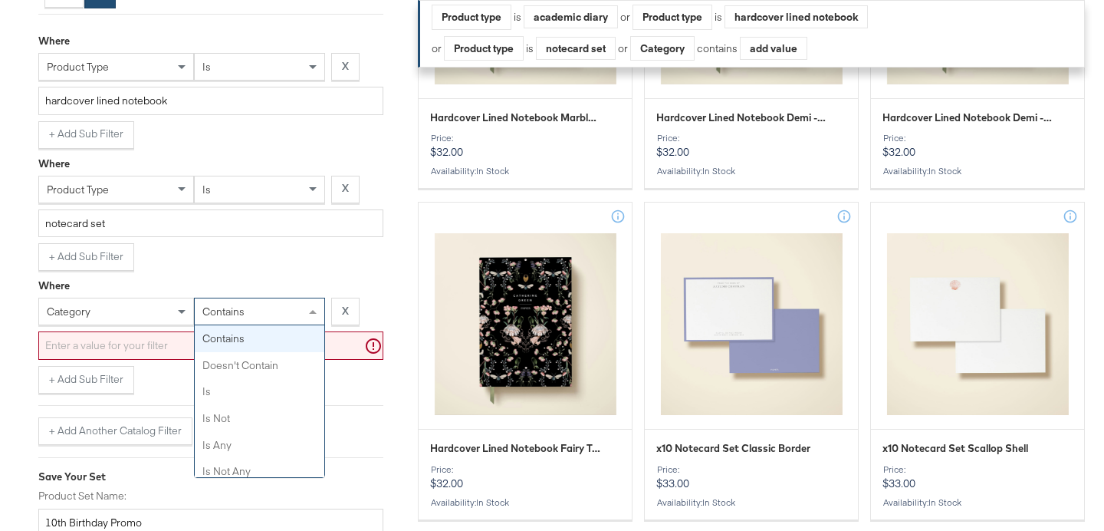
click at [241, 321] on div "contains" at bounding box center [260, 311] width 130 height 26
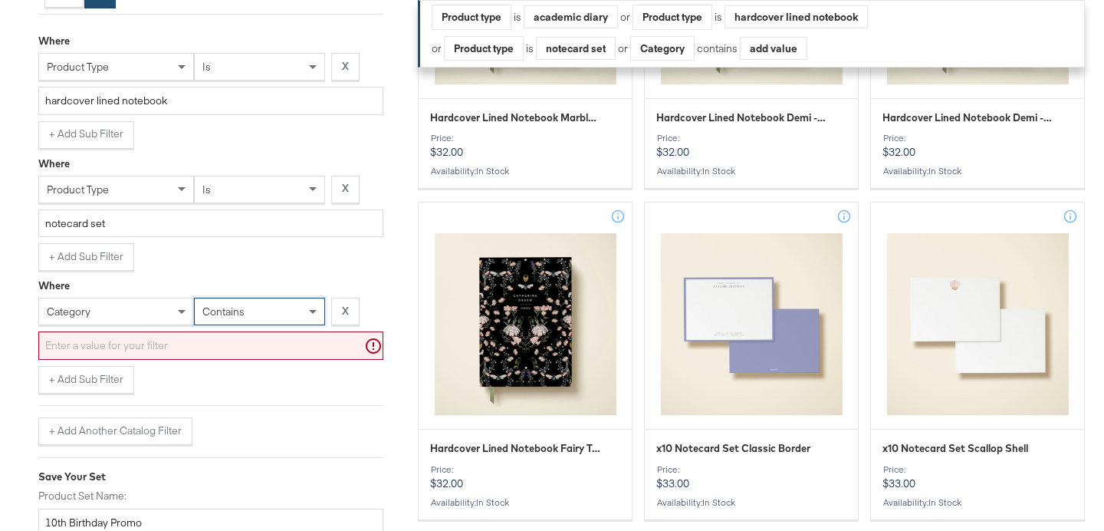
click at [215, 337] on input "text" at bounding box center [210, 345] width 345 height 28
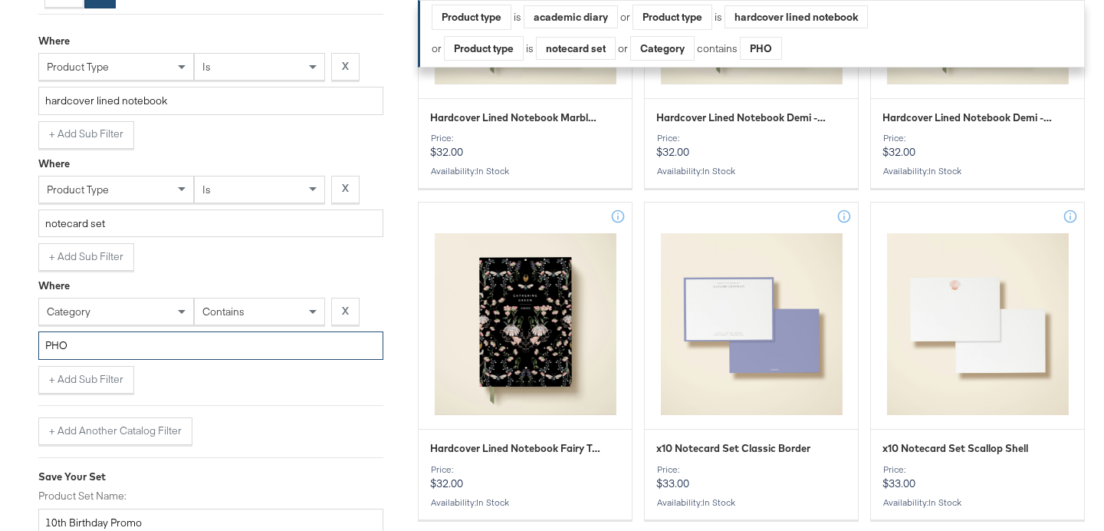
type input "PHO"
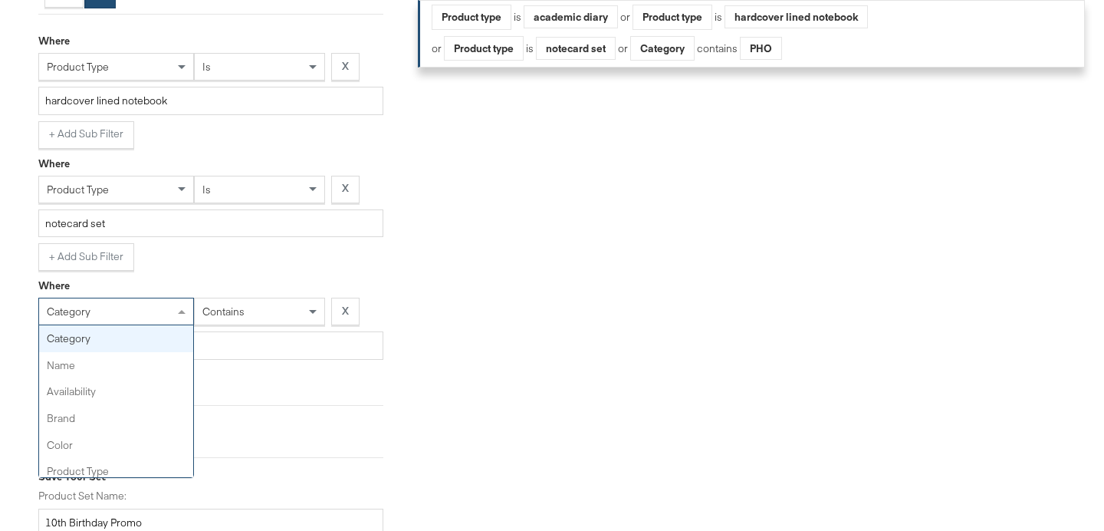
click at [162, 317] on div "category" at bounding box center [116, 311] width 154 height 26
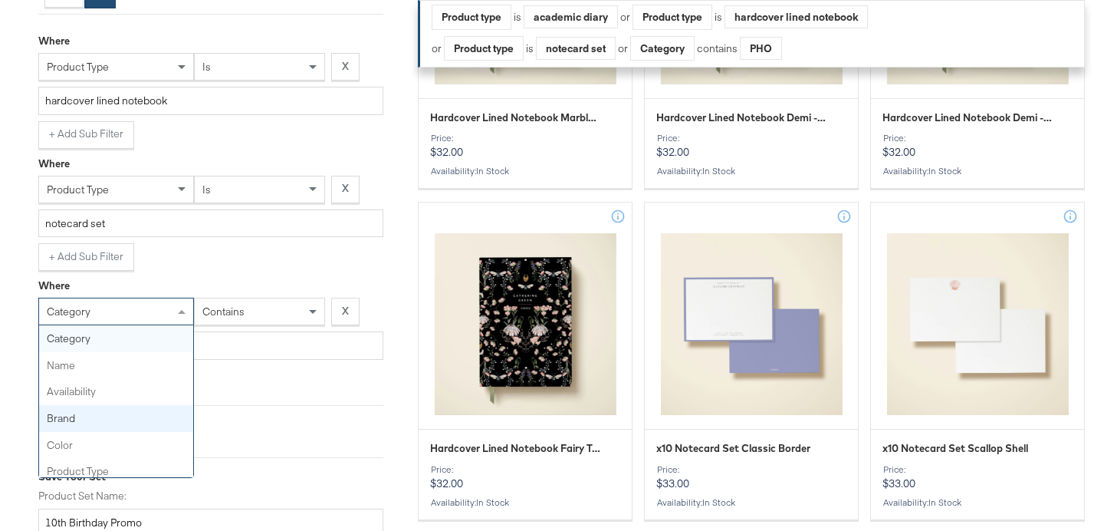
scroll to position [5, 0]
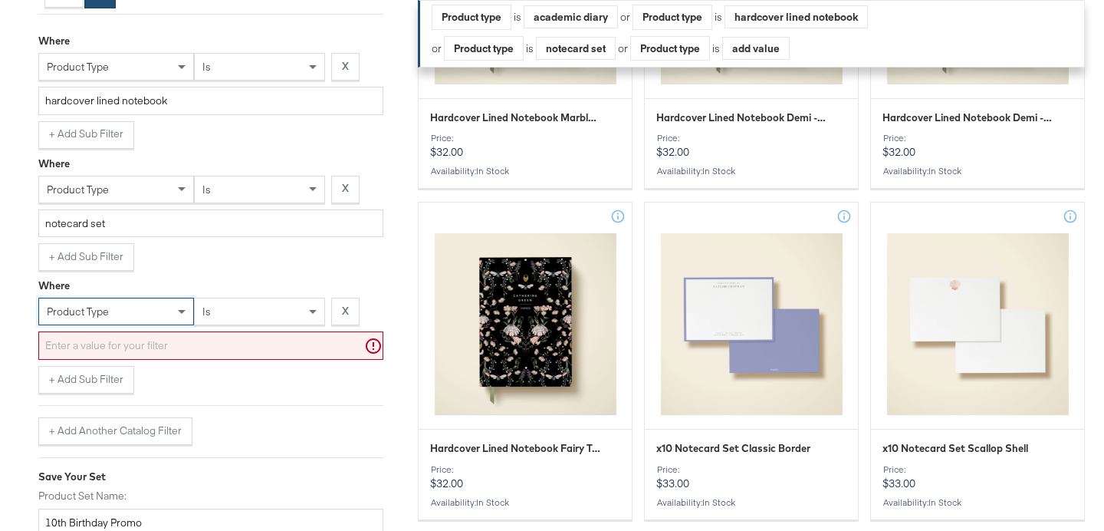
click at [120, 346] on input "text" at bounding box center [210, 345] width 345 height 28
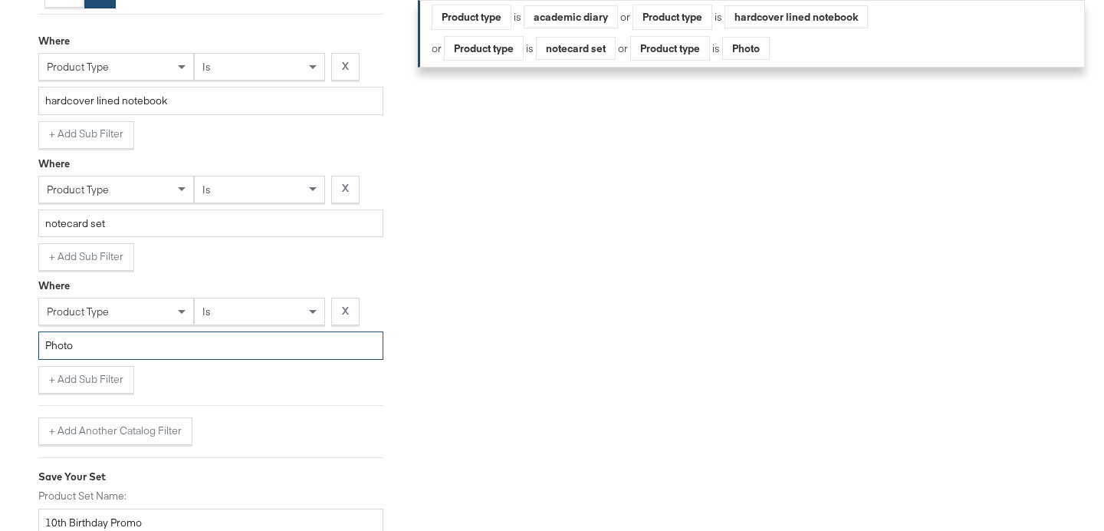
click at [113, 353] on input "Photo" at bounding box center [210, 345] width 345 height 28
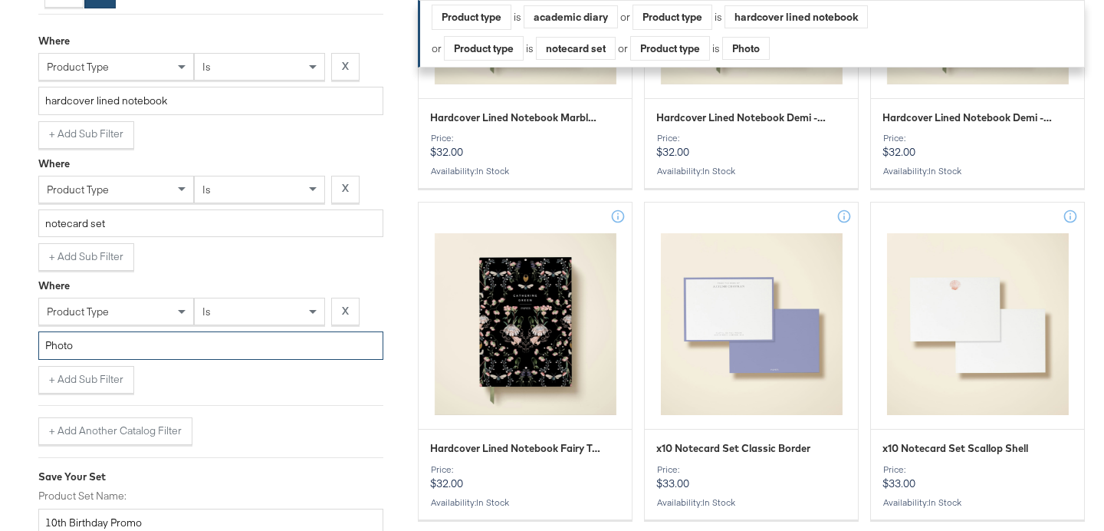
type input "Photo"
click at [112, 313] on div "product type" at bounding box center [116, 311] width 154 height 26
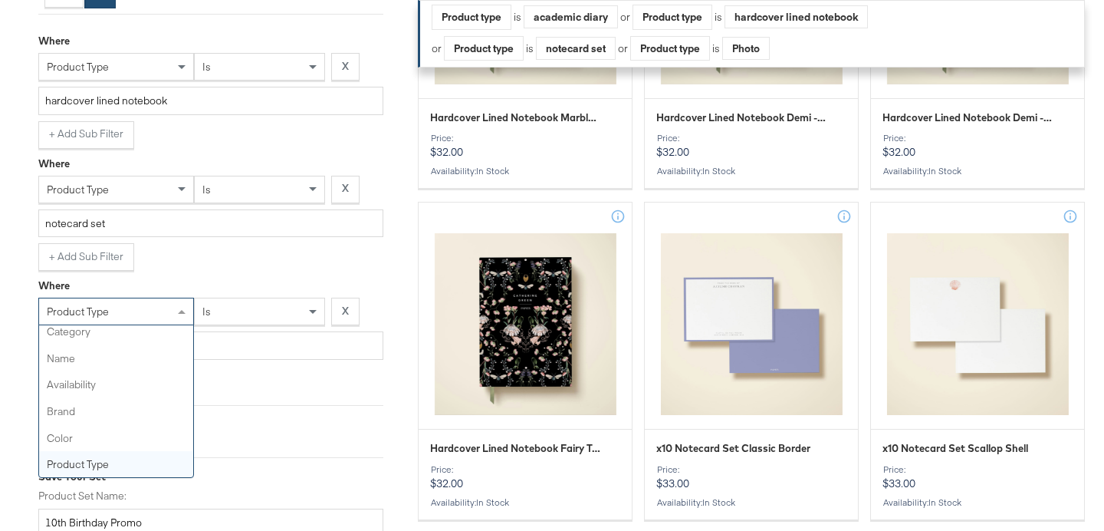
scroll to position [0, 0]
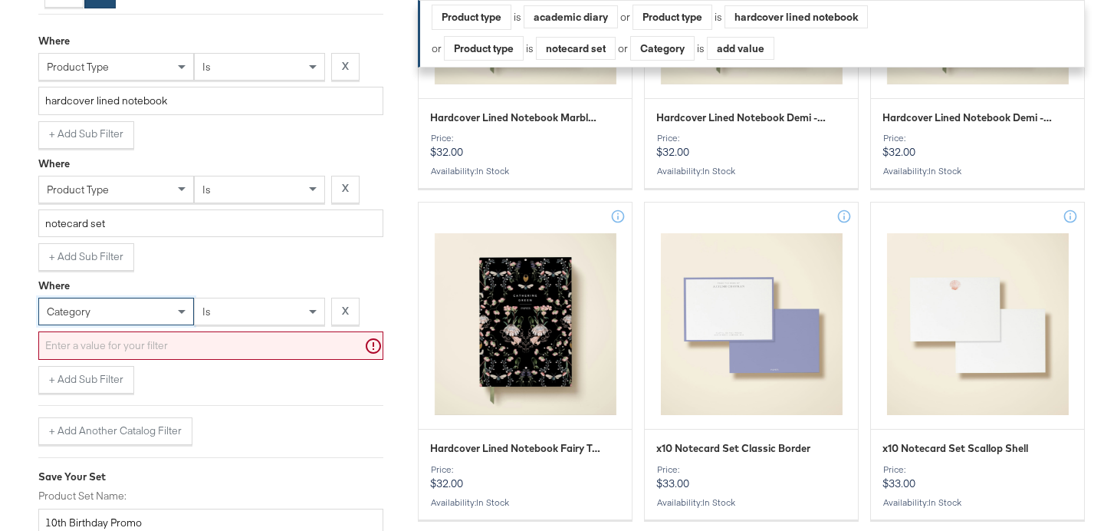
click at [229, 313] on div "is" at bounding box center [260, 311] width 130 height 26
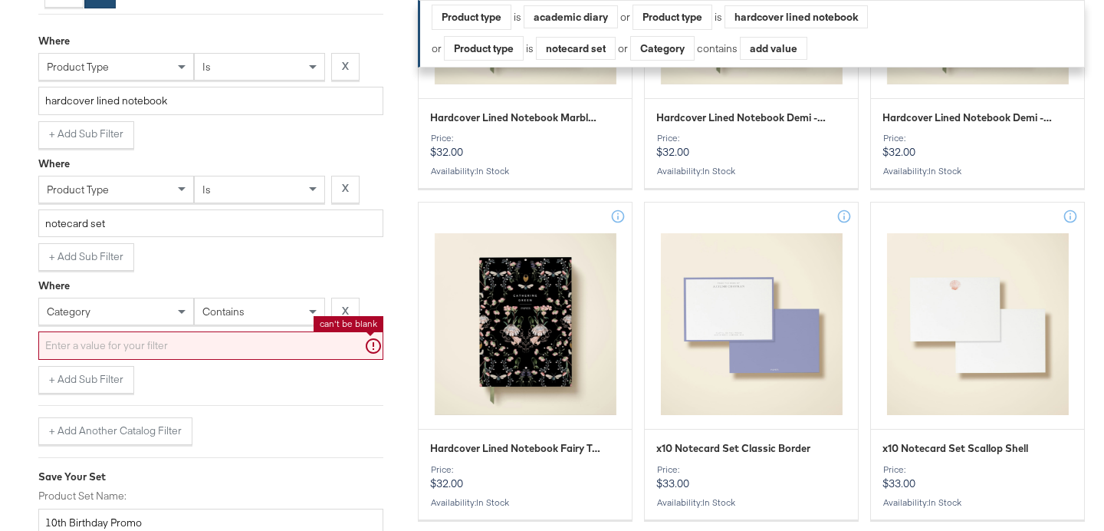
click at [202, 357] on input "text" at bounding box center [210, 345] width 345 height 28
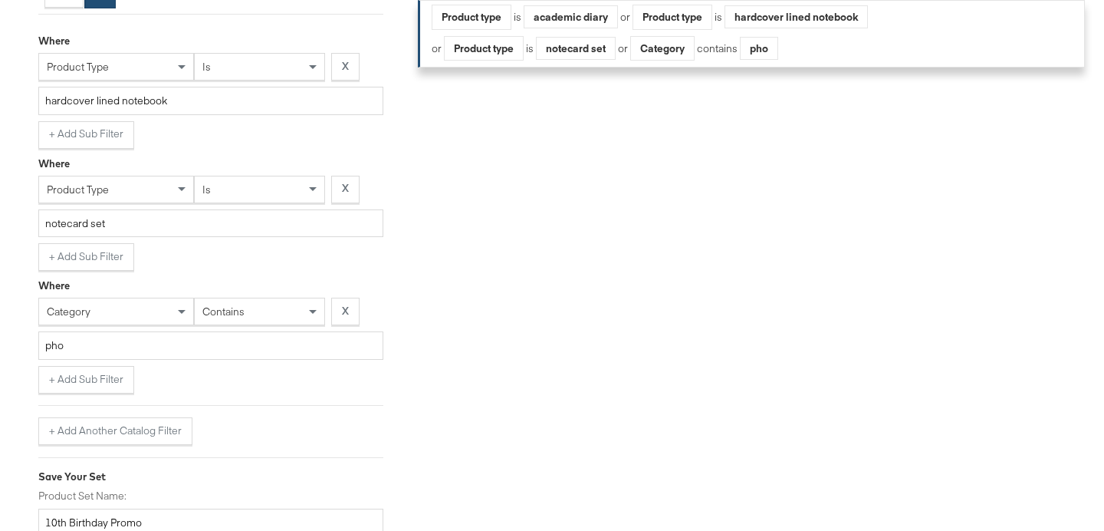
click at [229, 400] on div "Where category contains X pho + Add Sub Filter + Add Another Catalog Filter" at bounding box center [210, 358] width 345 height 174
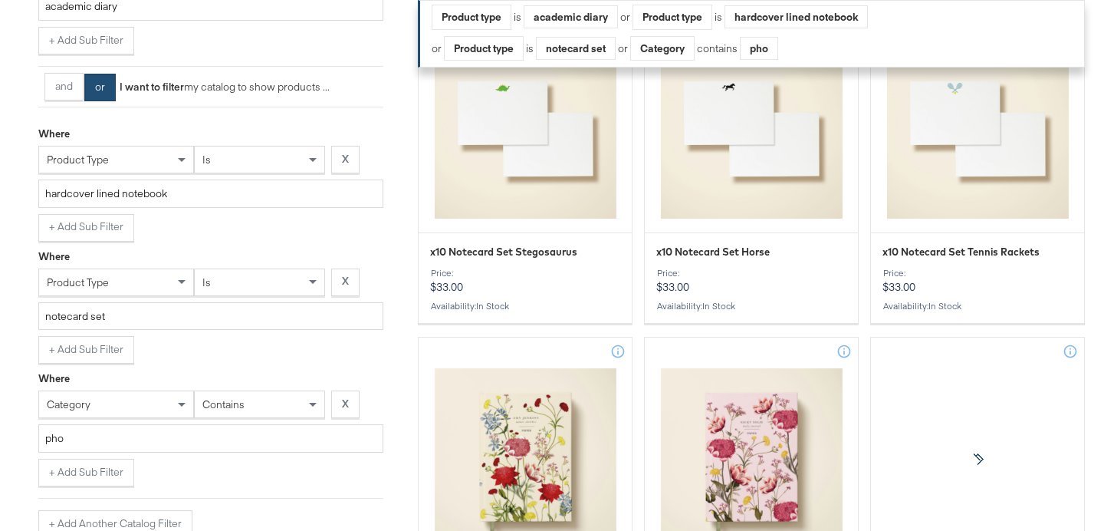
scroll to position [2742, 0]
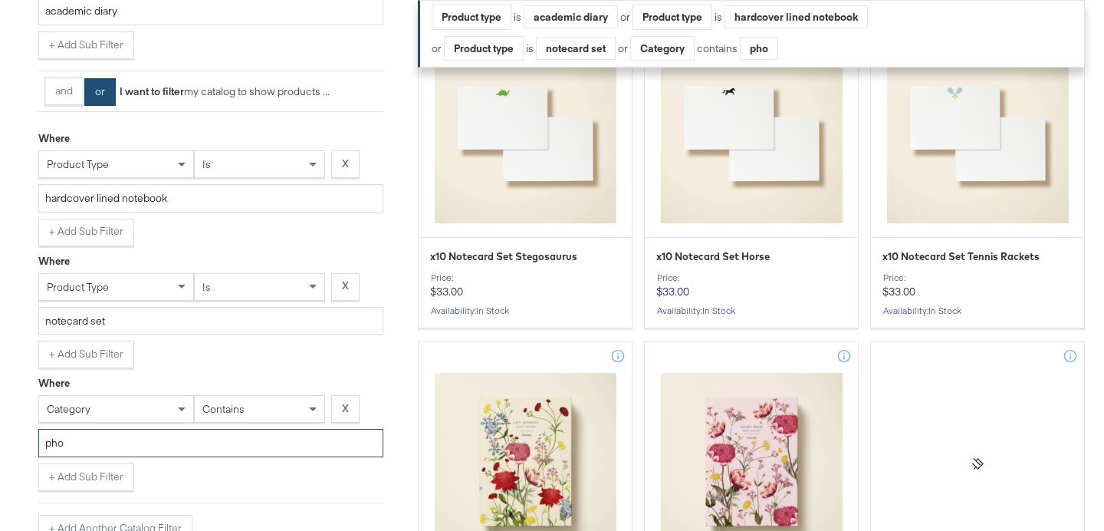
click at [189, 443] on input "pho" at bounding box center [210, 443] width 345 height 28
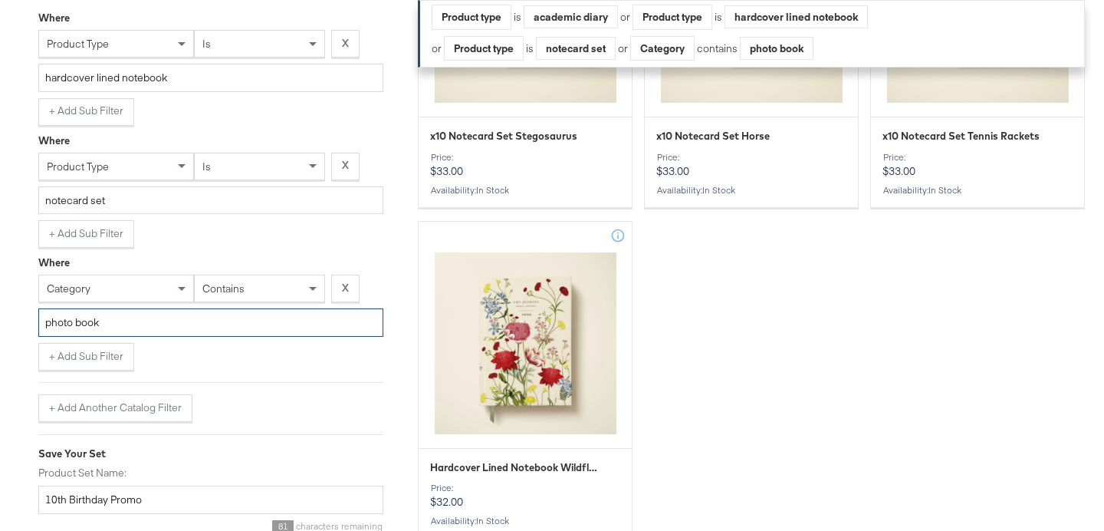
scroll to position [2965, 0]
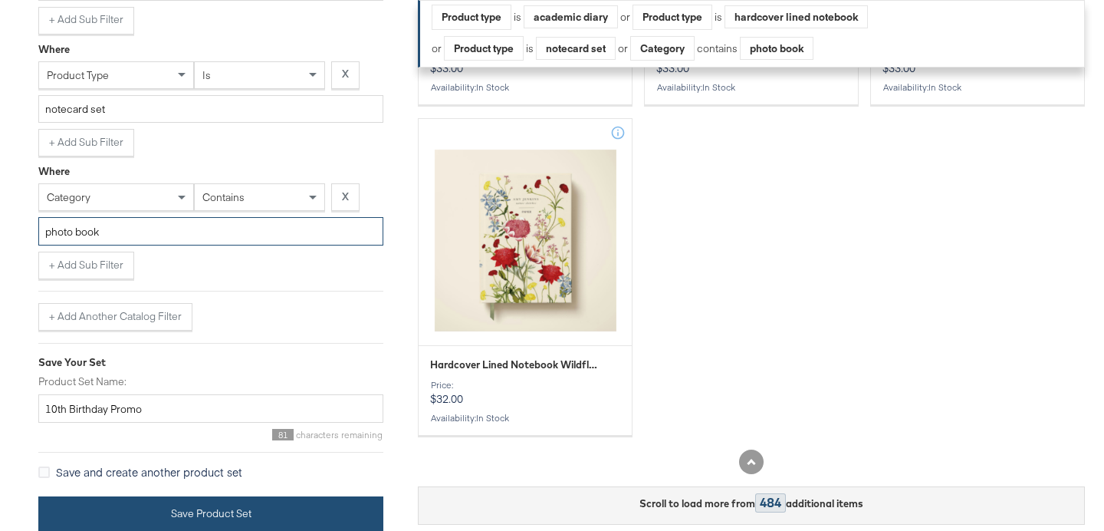
type input "photo book"
click at [178, 513] on button "Save Product Set" at bounding box center [210, 513] width 345 height 35
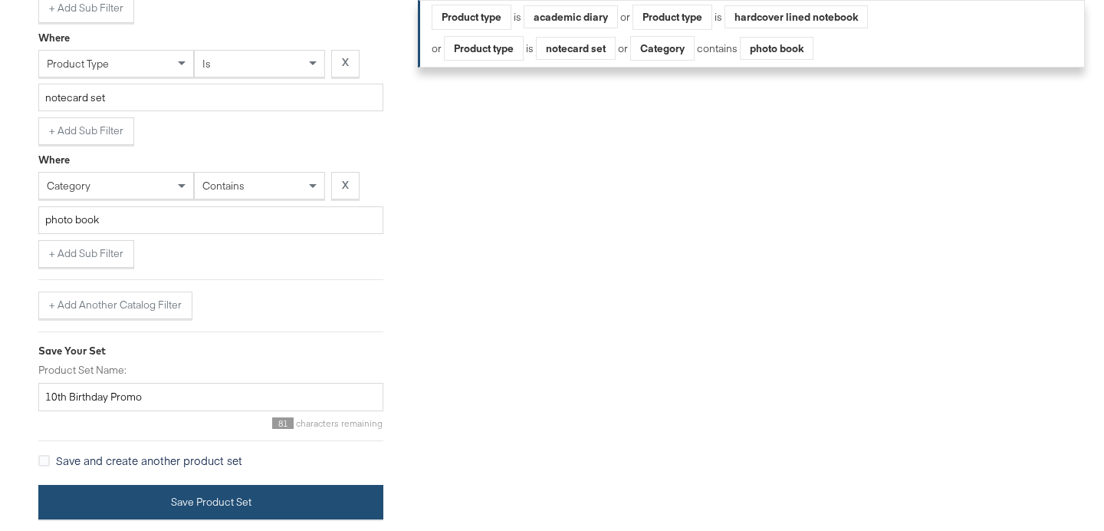
scroll to position [688, 0]
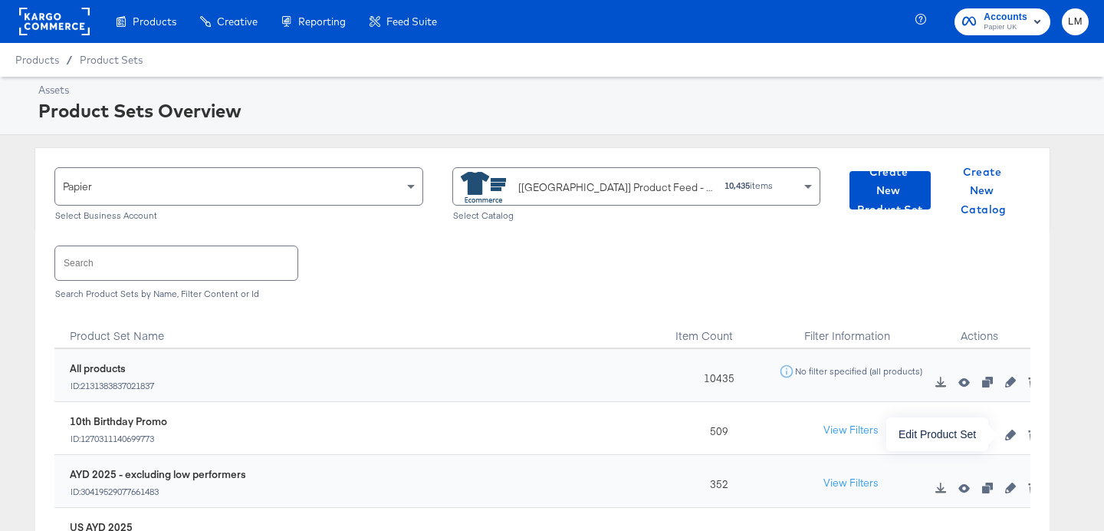
click at [1012, 438] on icon "button" at bounding box center [1010, 434] width 11 height 11
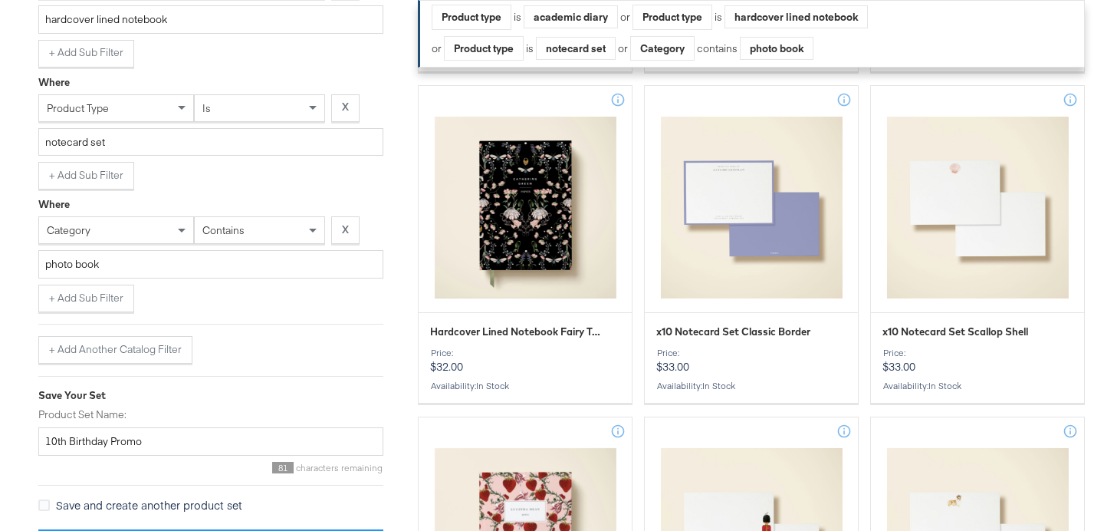
scroll to position [656, 0]
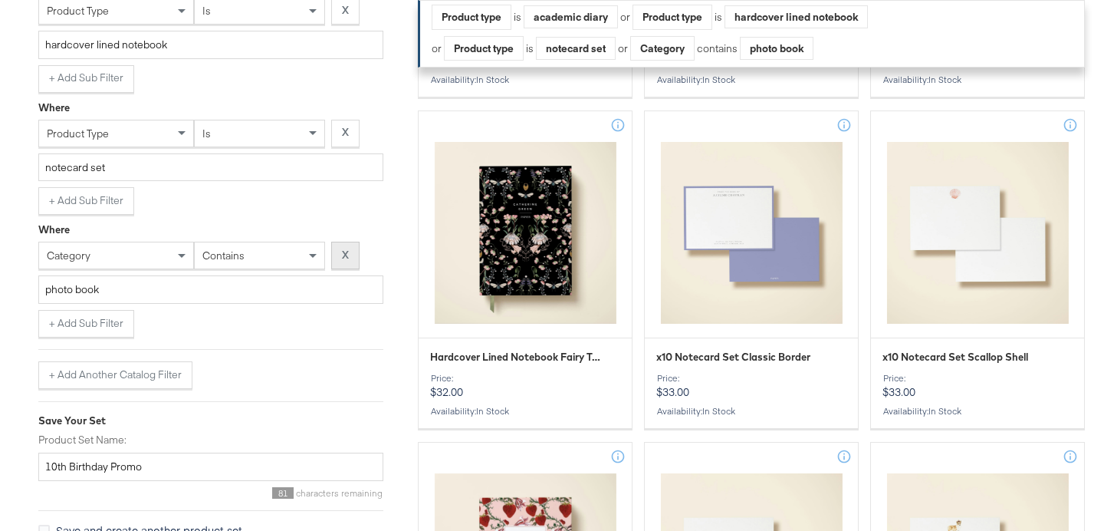
click at [356, 251] on button "X" at bounding box center [345, 256] width 28 height 28
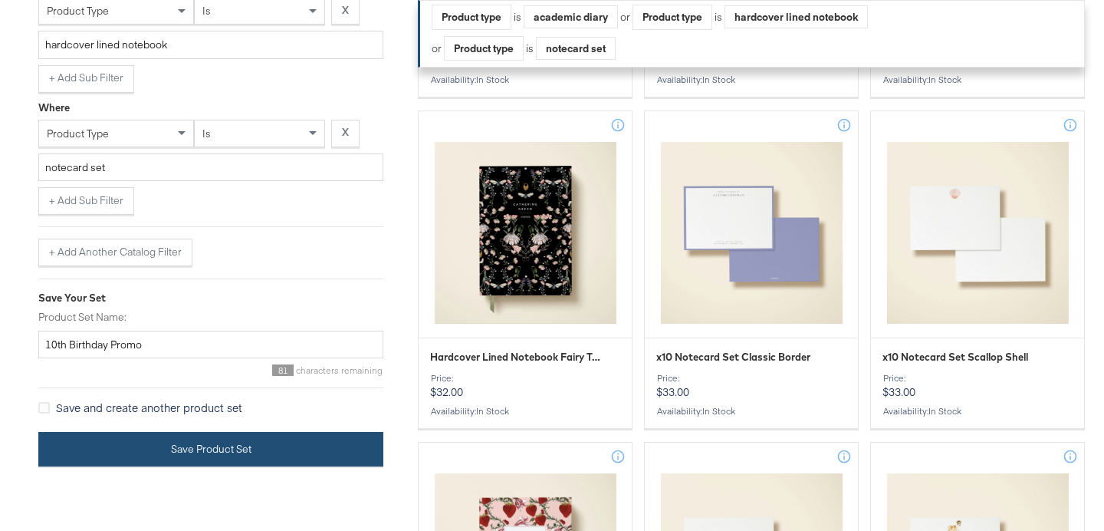
click at [219, 453] on button "Save Product Set" at bounding box center [210, 449] width 345 height 35
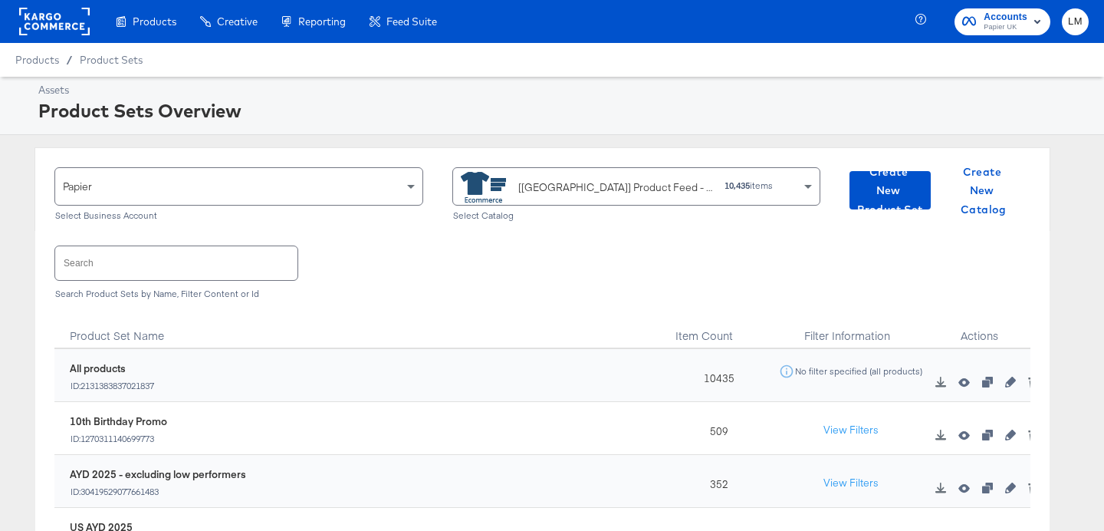
click at [232, 266] on input "text" at bounding box center [176, 262] width 242 height 33
paste input "October24_Seasonal_US"
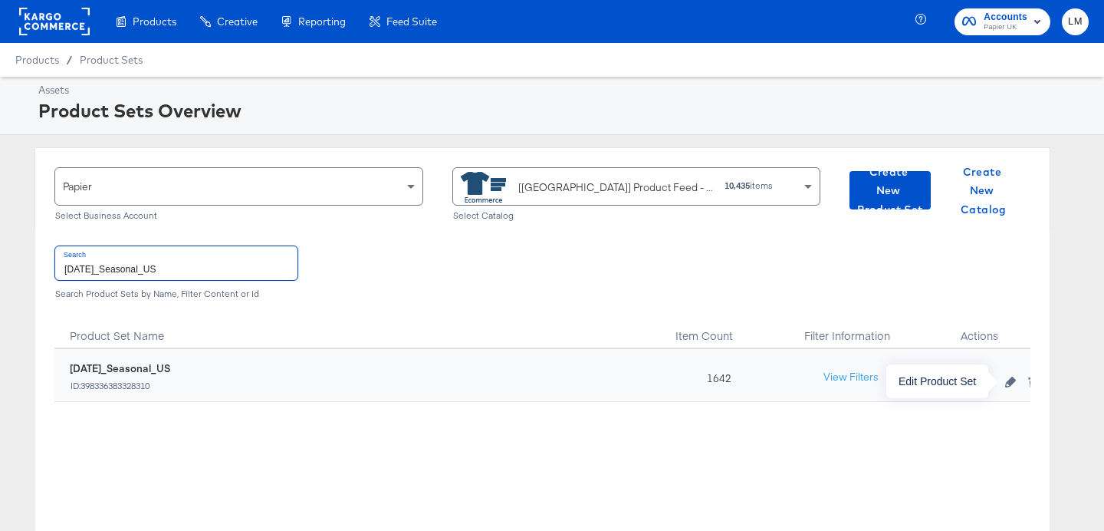
type input "October24_Seasonal_US"
click at [1009, 379] on icon "button" at bounding box center [1010, 382] width 11 height 11
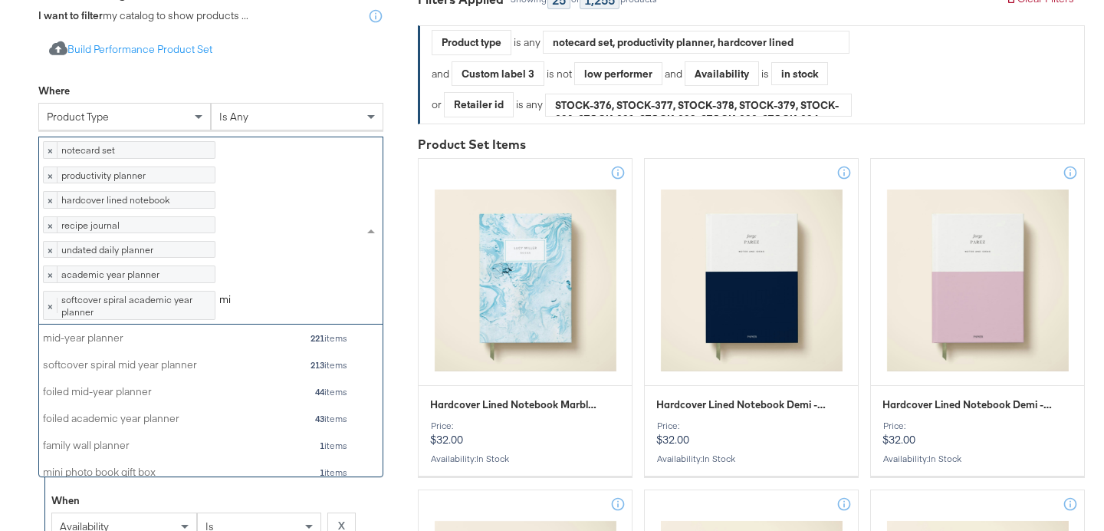
scroll to position [152, 344]
type input "m"
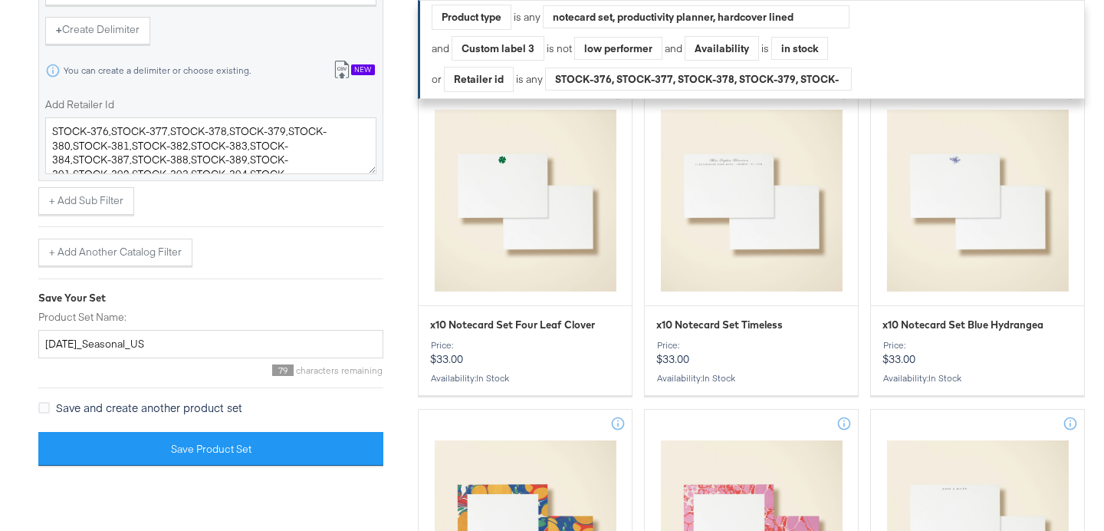
scroll to position [1745, 0]
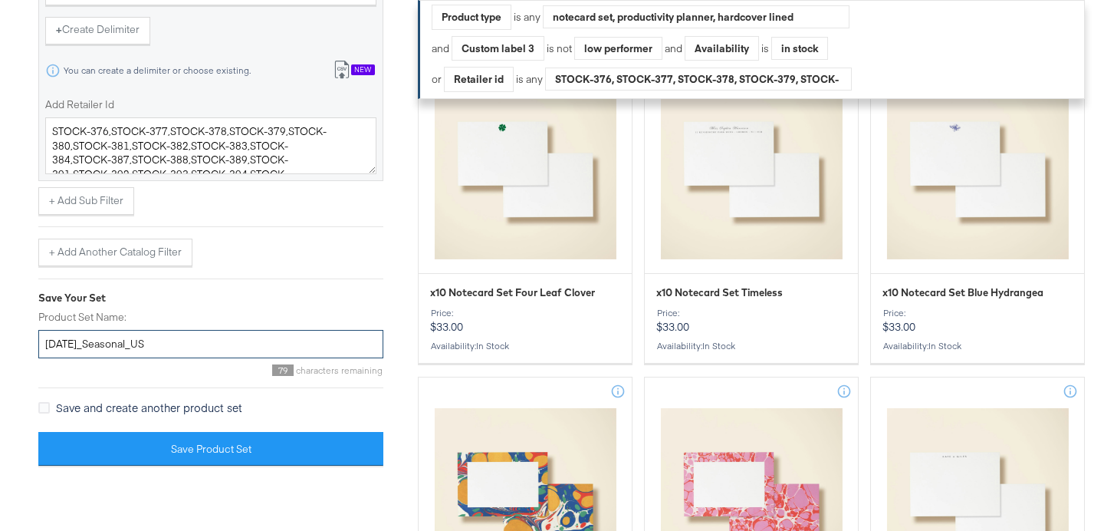
drag, startPoint x: 170, startPoint y: 398, endPoint x: 0, endPoint y: 390, distance: 170.4
click at [0, 390] on div "Select Business & Catalog Papier Select Business Account [US] Product Feed - RO…" at bounding box center [552, 97] width 1104 height 3370
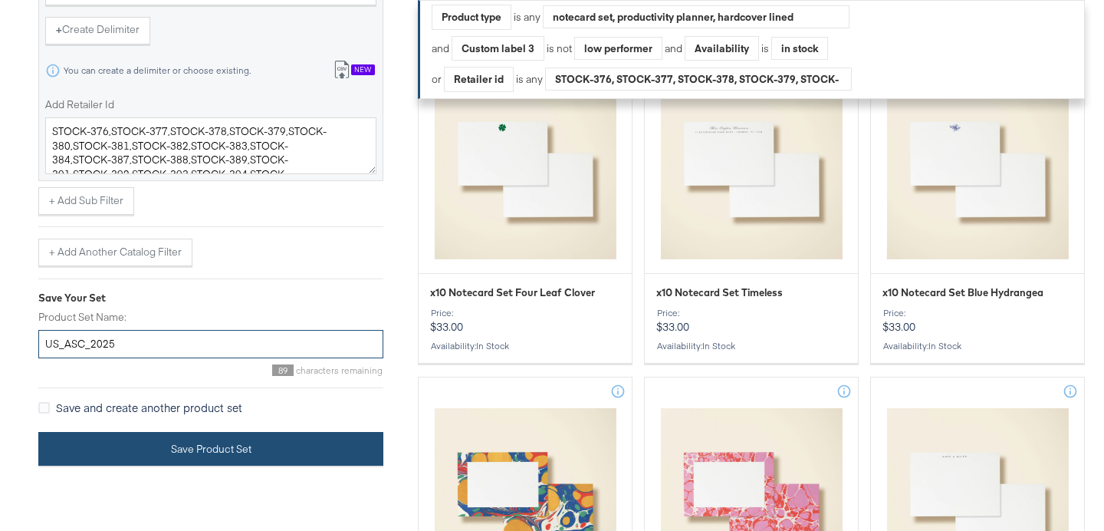
type input "US_ASC_2025"
click at [111, 466] on button "Save Product Set" at bounding box center [210, 449] width 345 height 35
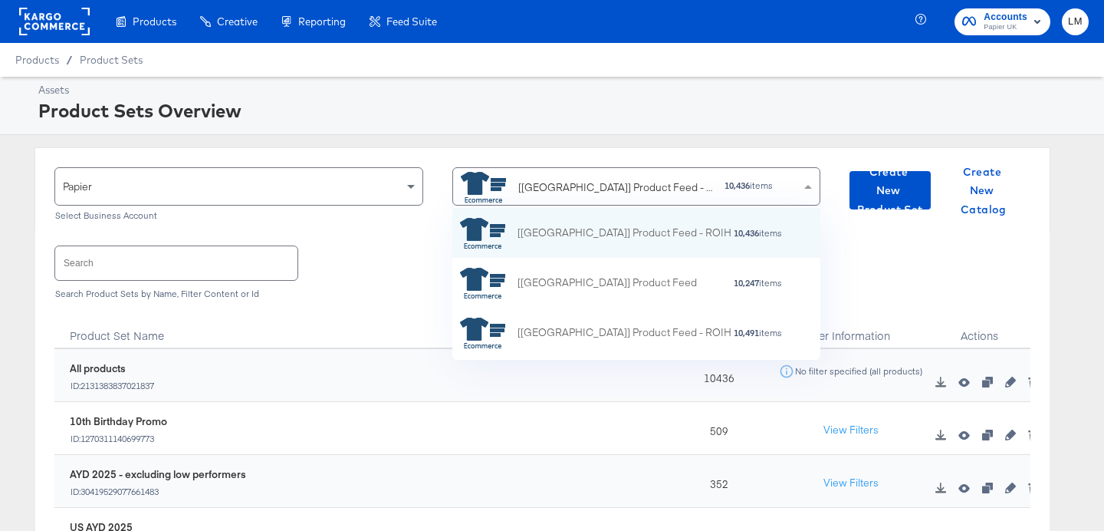
click at [521, 199] on div "[US] Product Feed - ROIH" at bounding box center [587, 187] width 252 height 31
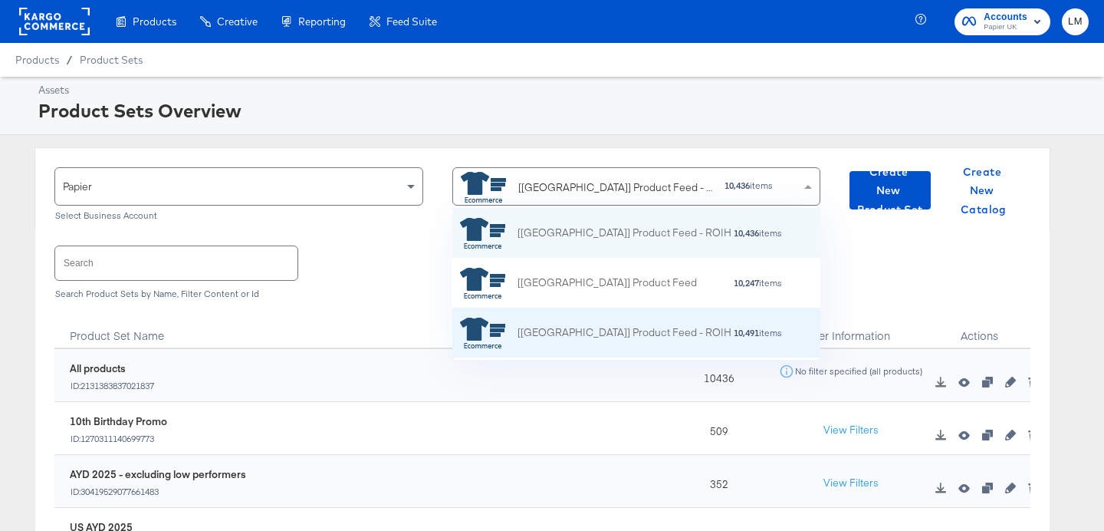
click at [510, 313] on div "[UK] Product Feed - ROIH 10,491 items" at bounding box center [636, 333] width 369 height 50
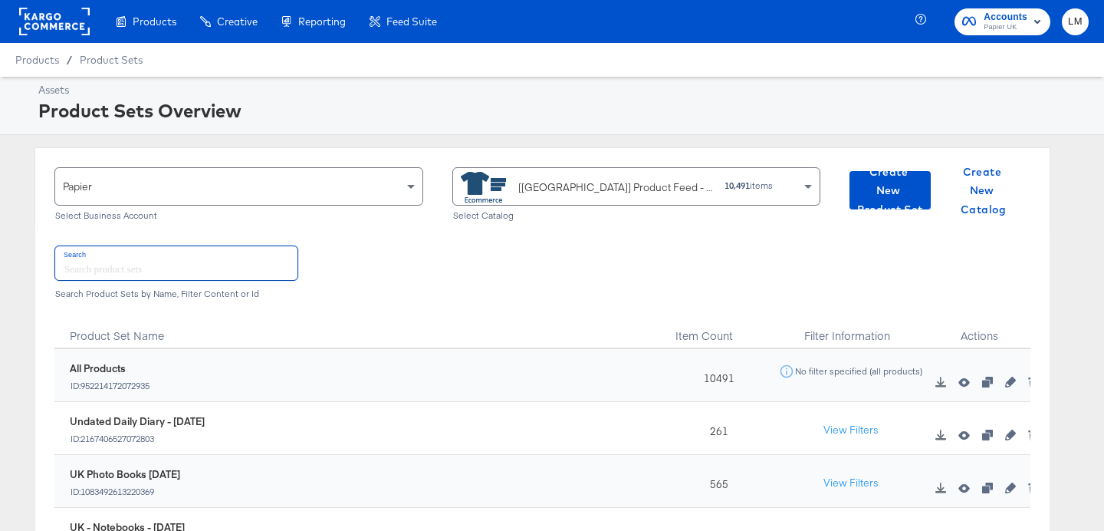
click at [176, 258] on input "text" at bounding box center [176, 262] width 242 height 33
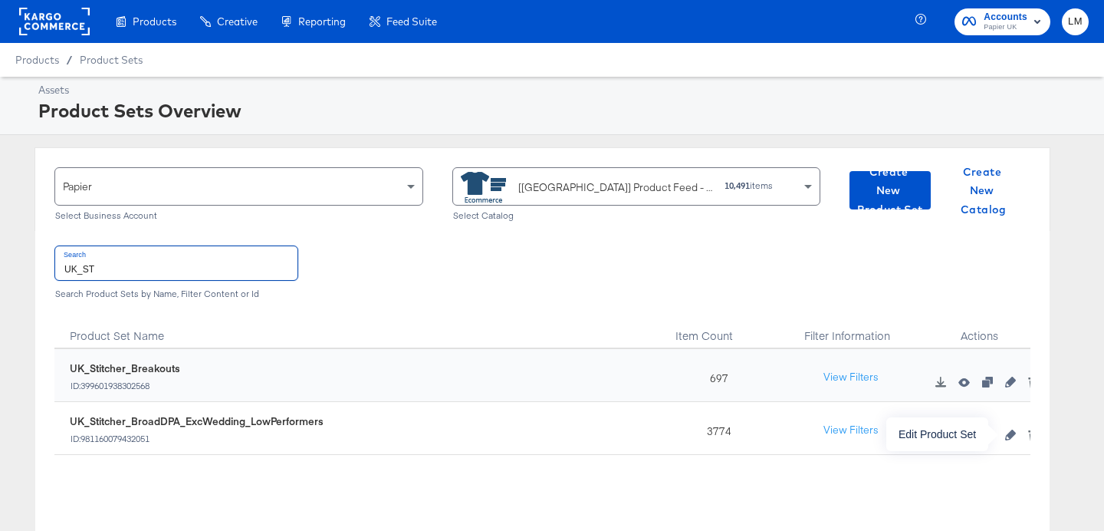
type input "UK_ST"
click at [1012, 433] on icon "button" at bounding box center [1010, 434] width 11 height 11
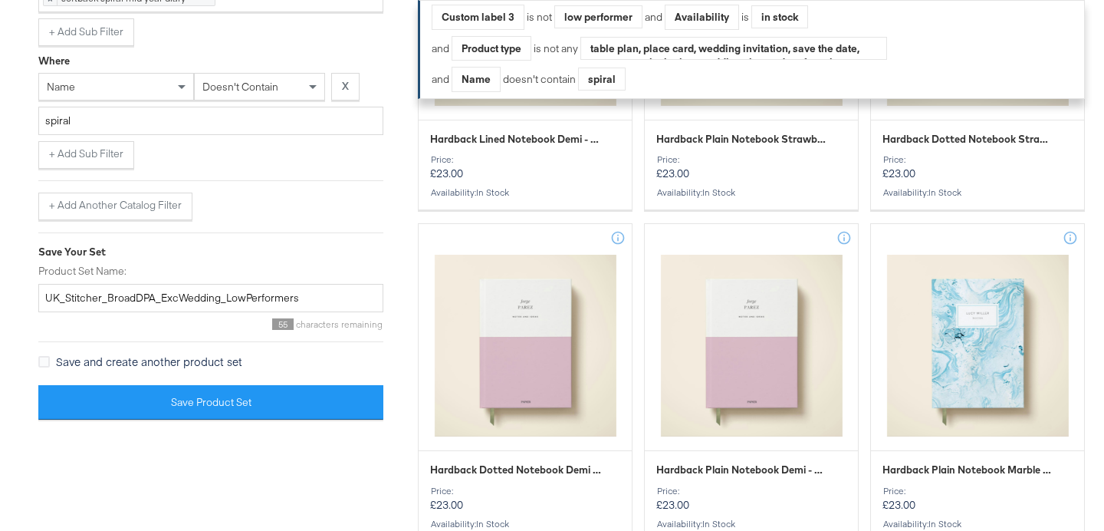
scroll to position [1941, 0]
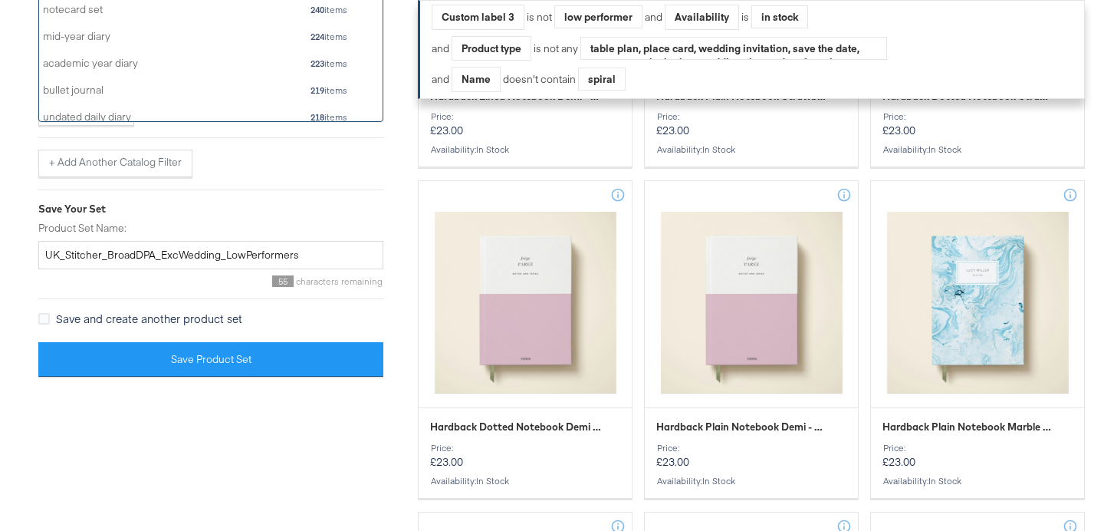
type input "MID"
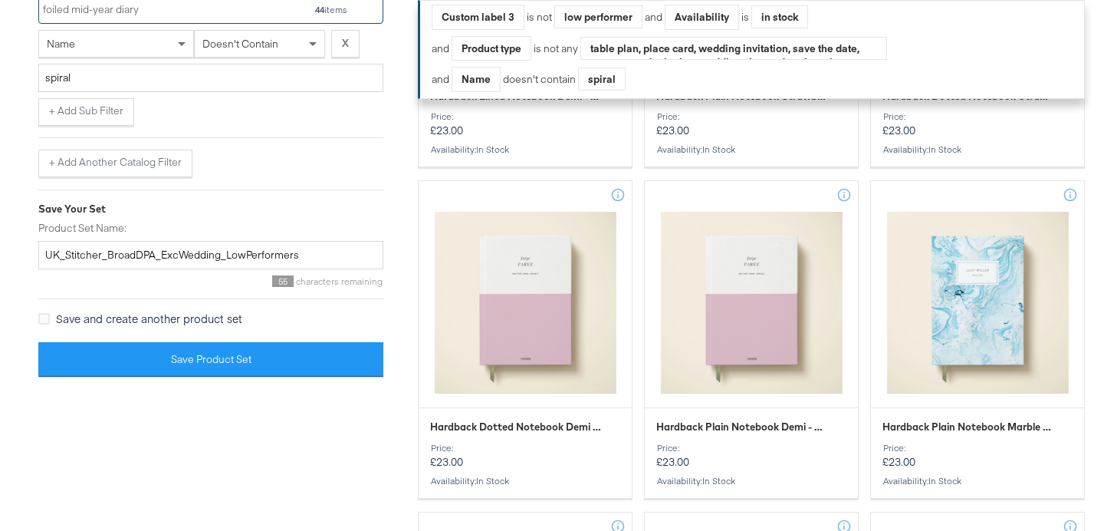
scroll to position [54, 344]
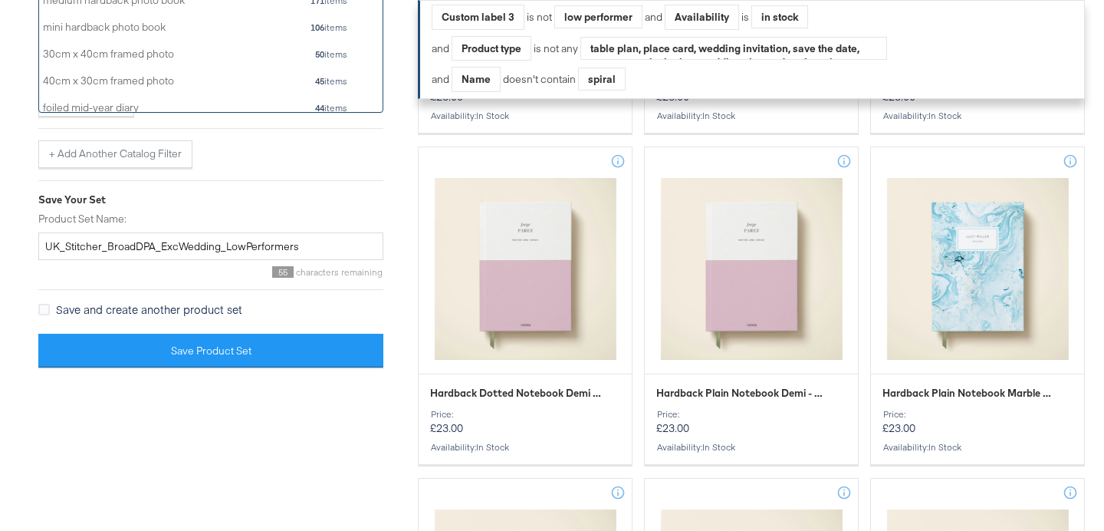
scroll to position [1, 1]
type input "MID"
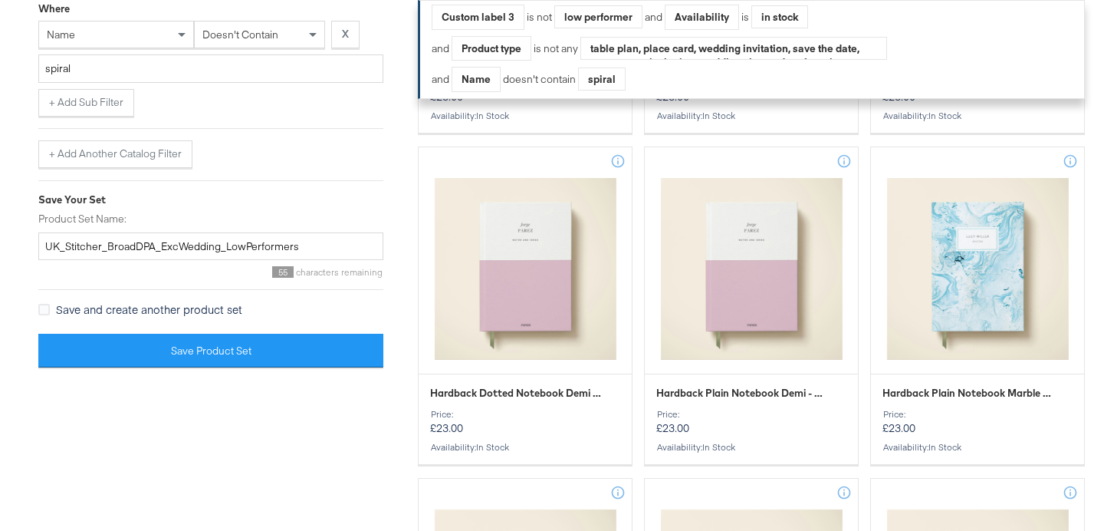
scroll to position [27, 344]
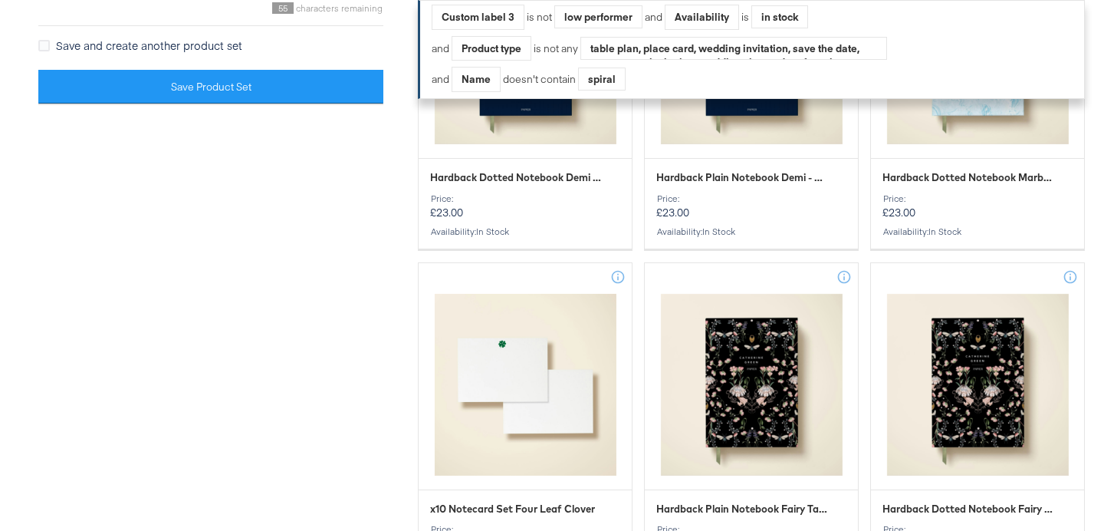
scroll to position [2546, 0]
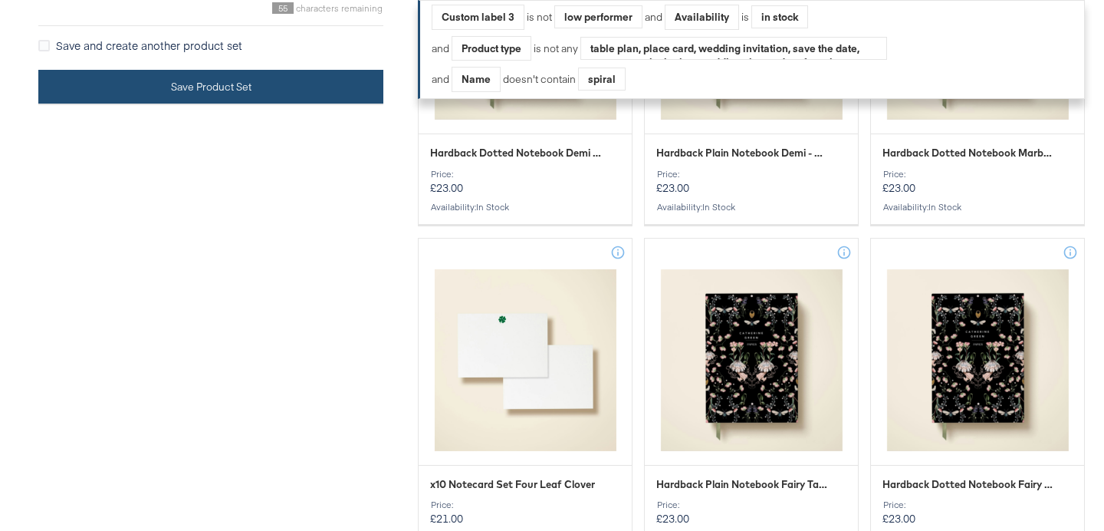
click at [210, 104] on button "Save Product Set" at bounding box center [210, 87] width 345 height 35
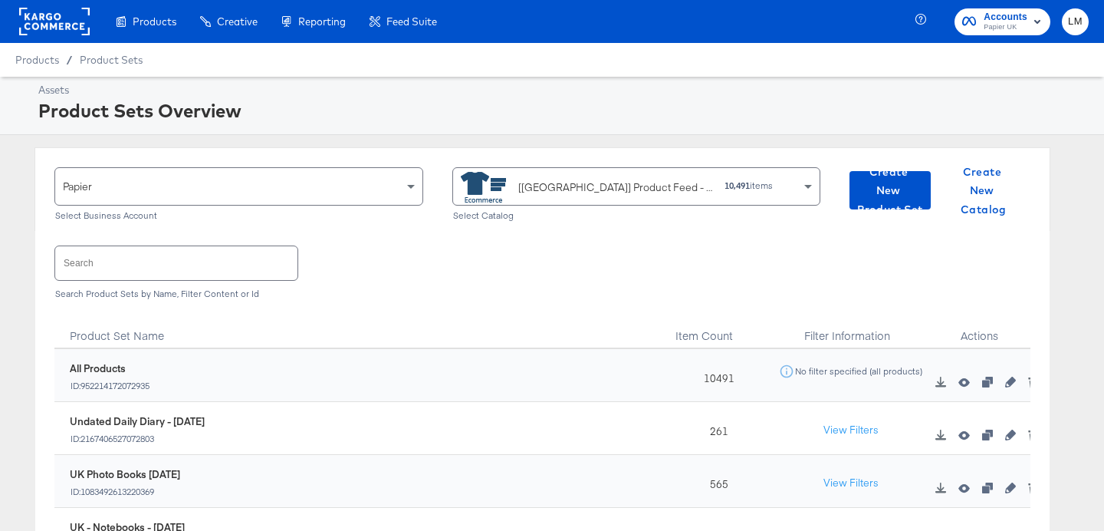
click at [200, 264] on input "text" at bounding box center [176, 262] width 242 height 33
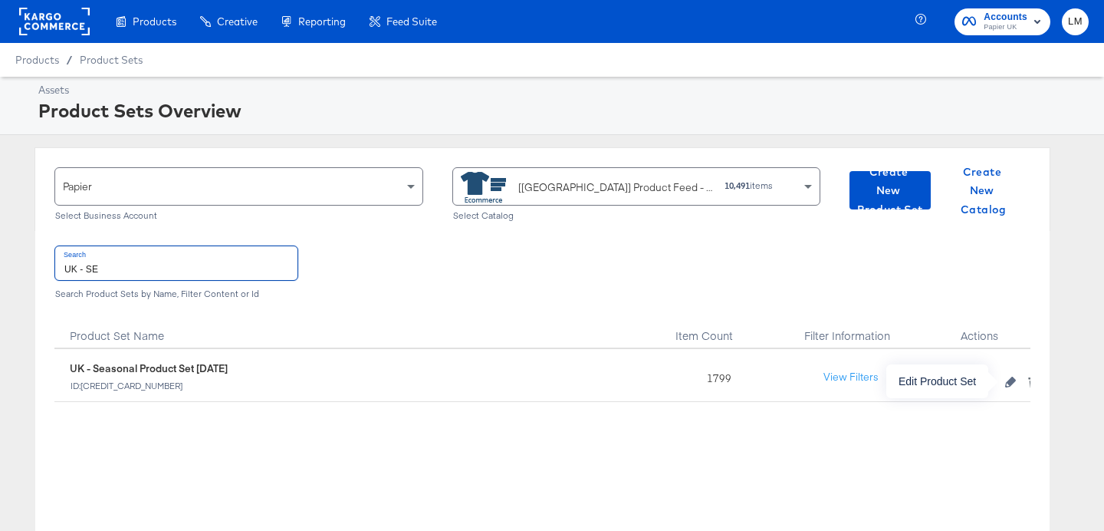
type input "UK - SE"
click at [1015, 378] on icon "button" at bounding box center [1010, 382] width 11 height 11
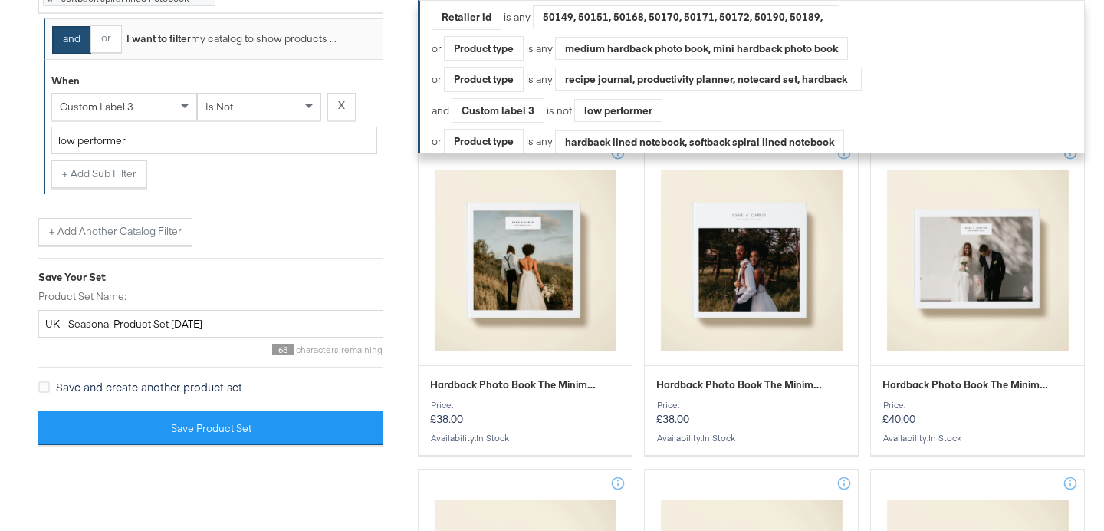
scroll to position [2226, 0]
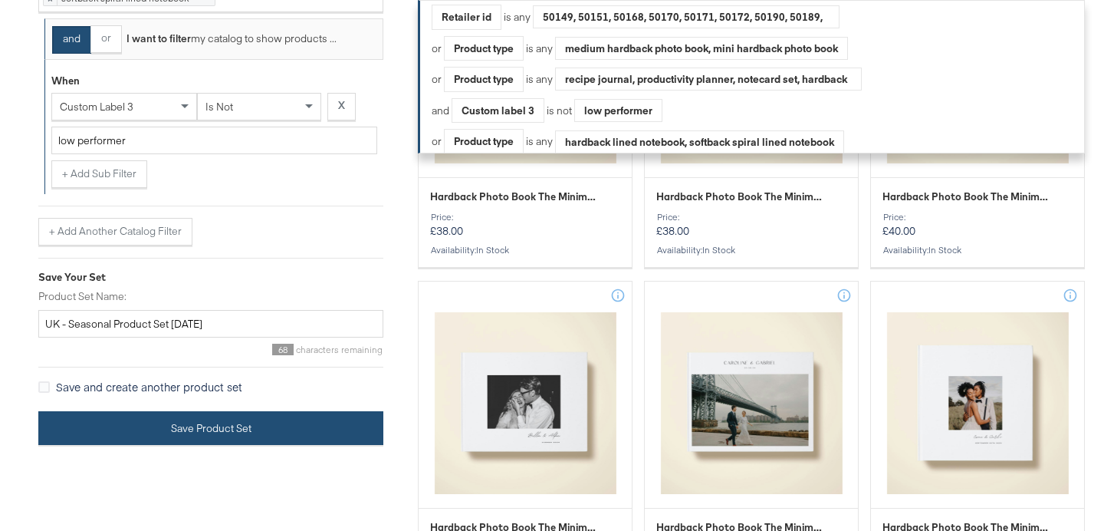
click at [236, 446] on button "Save Product Set" at bounding box center [210, 428] width 345 height 35
